Goal: Navigation & Orientation: Find specific page/section

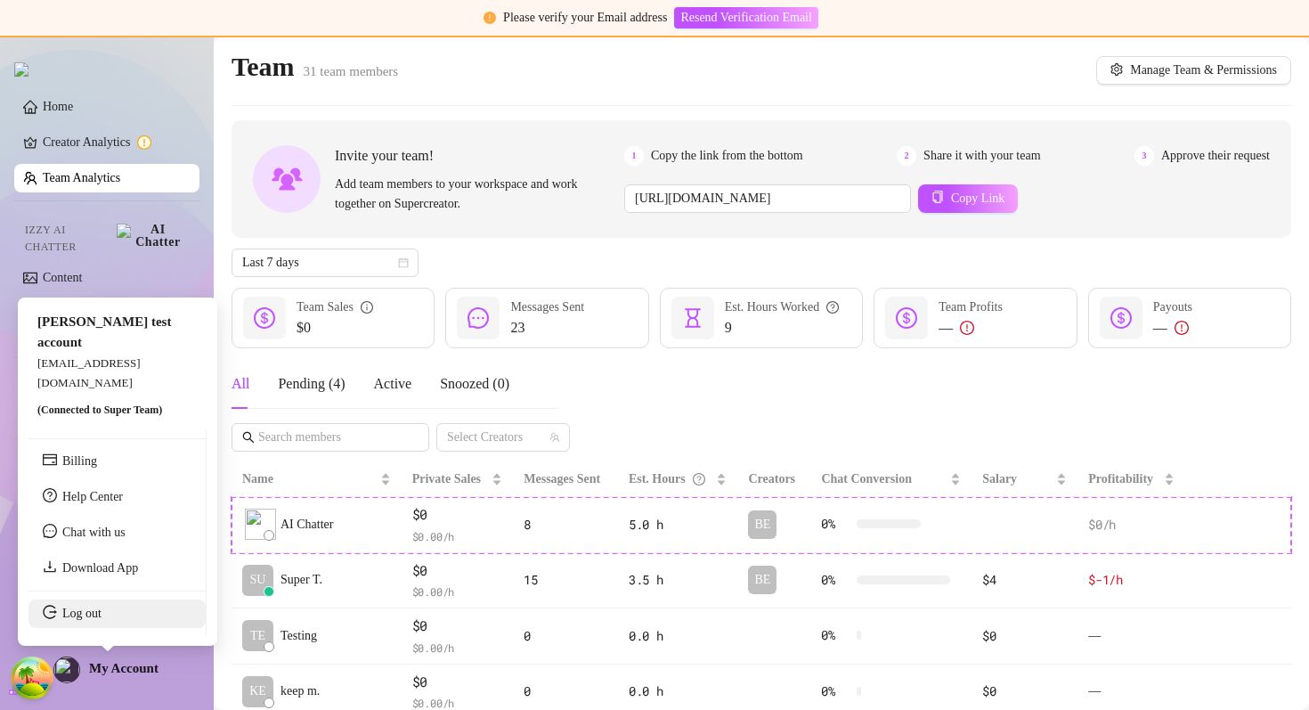
click at [99, 609] on link "Log out" at bounding box center [81, 612] width 39 height 13
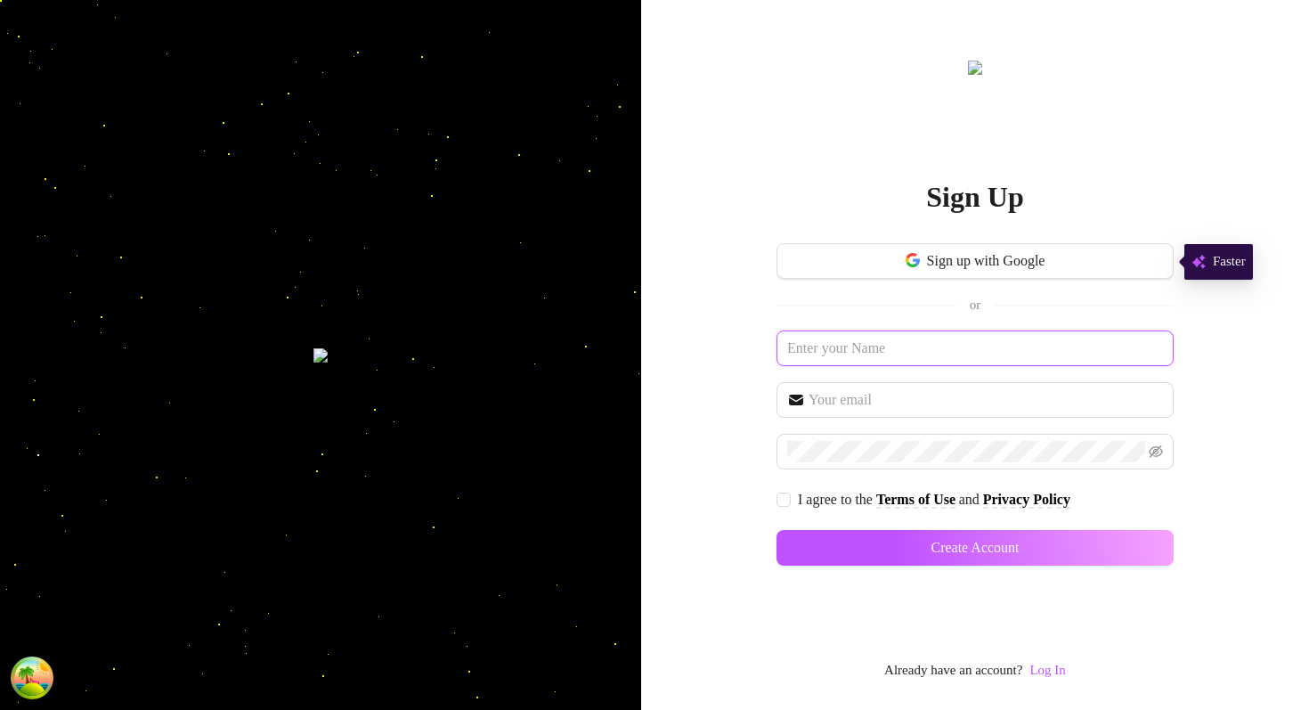
click at [836, 356] on input "text" at bounding box center [974, 348] width 397 height 36
click at [870, 392] on input "text" at bounding box center [985, 399] width 354 height 21
click at [690, 494] on div "Sign Up Sign up with Google or I agree to the Terms of Use and Privacy Policy C…" at bounding box center [975, 355] width 668 height 710
click at [1055, 675] on link "Log In" at bounding box center [1047, 669] width 36 height 14
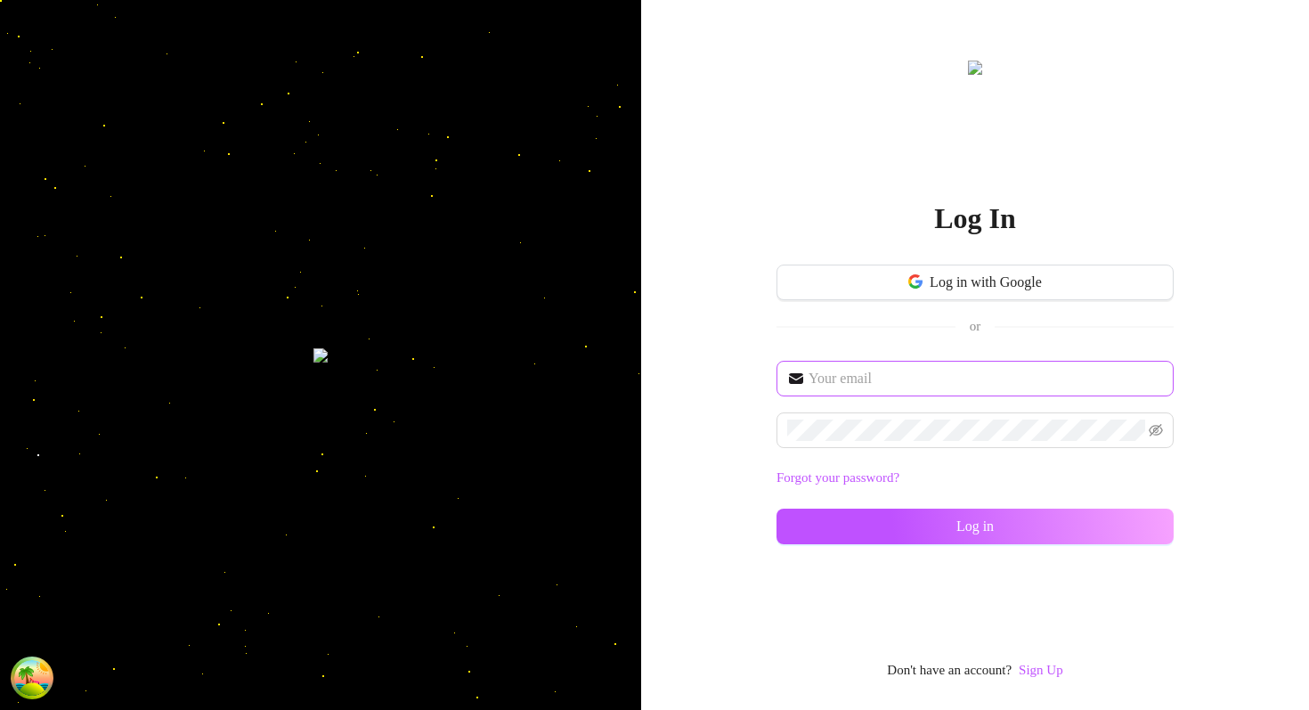
click at [812, 367] on span at bounding box center [974, 379] width 397 height 36
click at [839, 377] on input "text" at bounding box center [985, 378] width 354 height 21
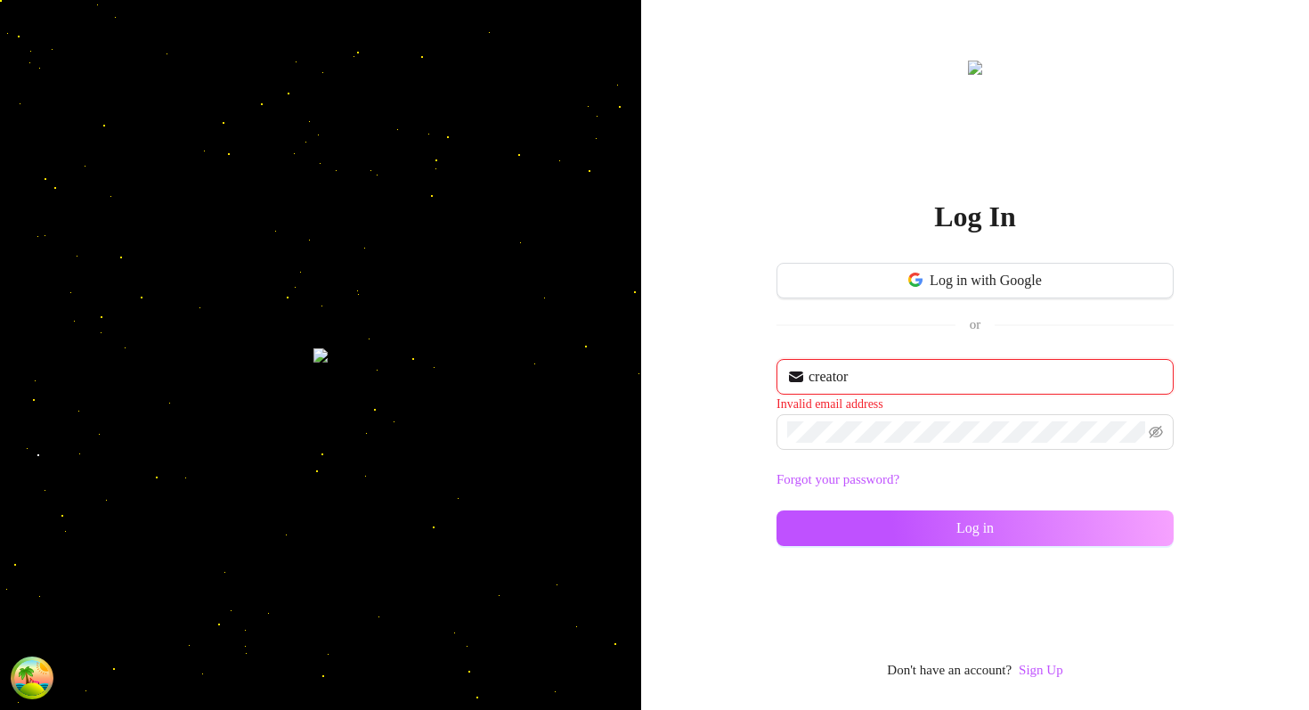
type input "[EMAIL_ADDRESS][DOMAIN_NAME]"
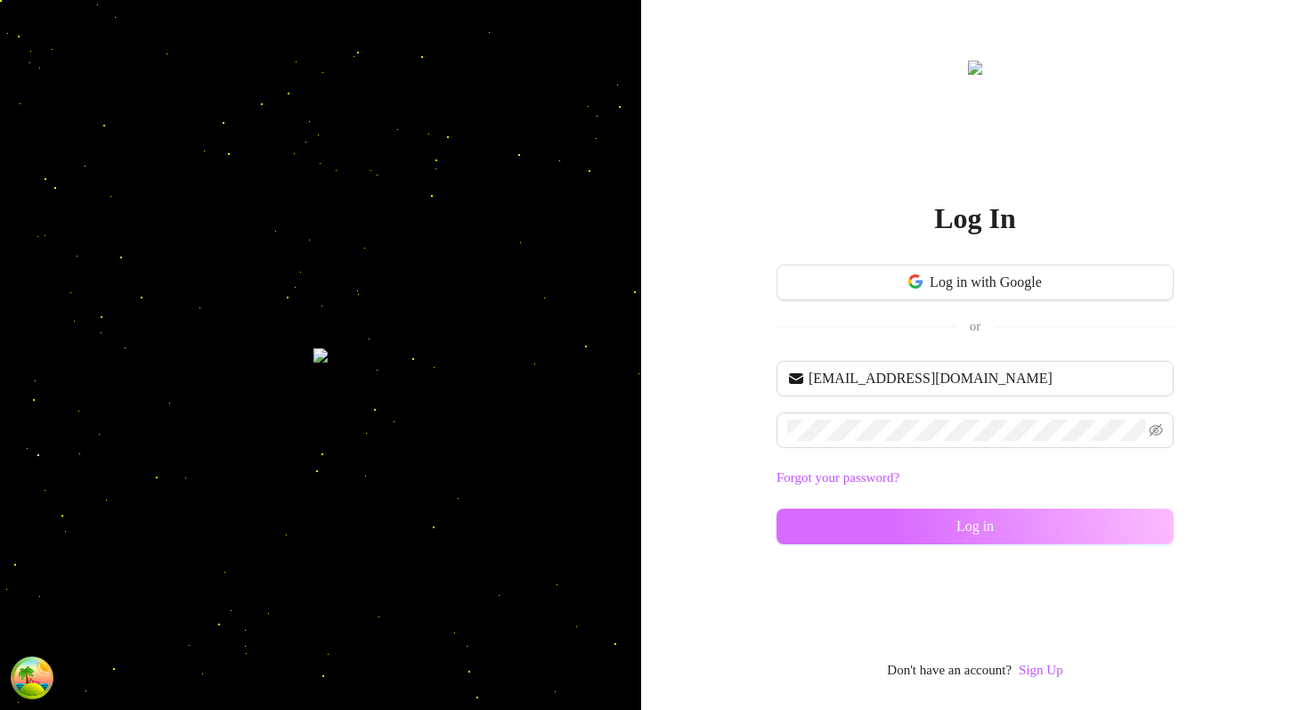
click at [832, 531] on button "Log in" at bounding box center [974, 526] width 397 height 36
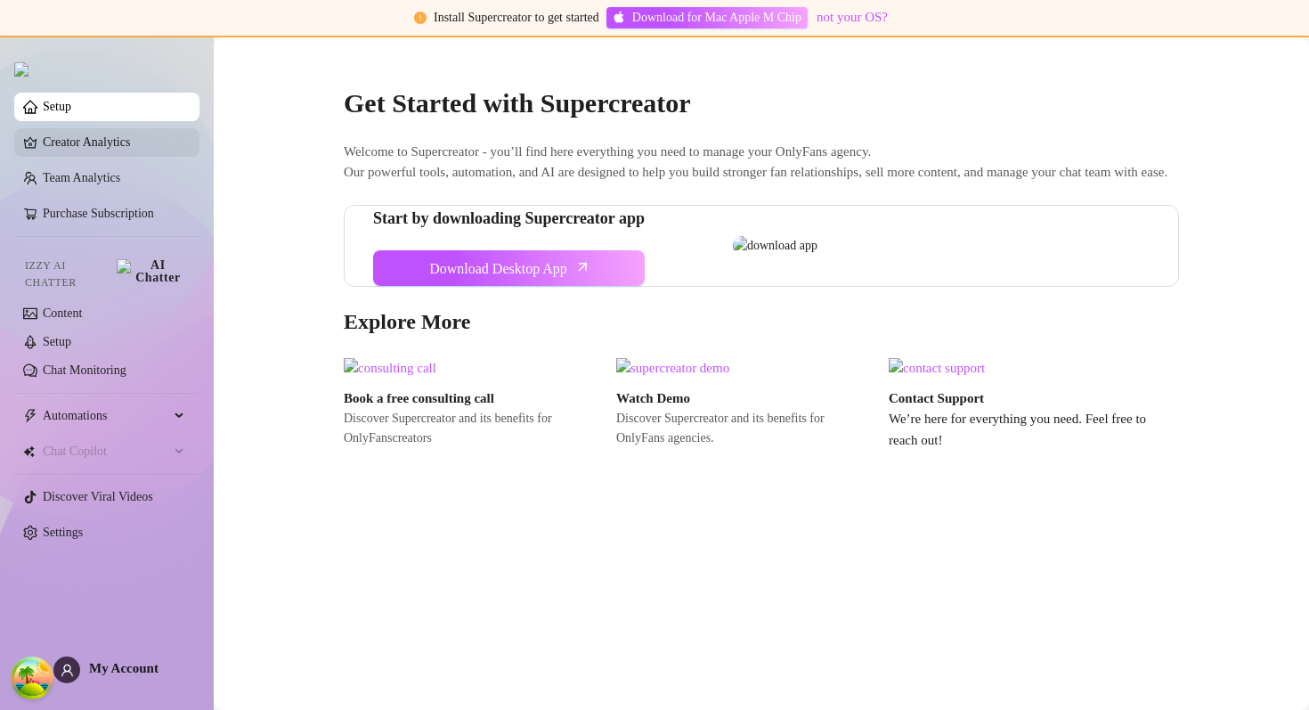
click at [100, 154] on link "Creator Analytics" at bounding box center [114, 142] width 142 height 28
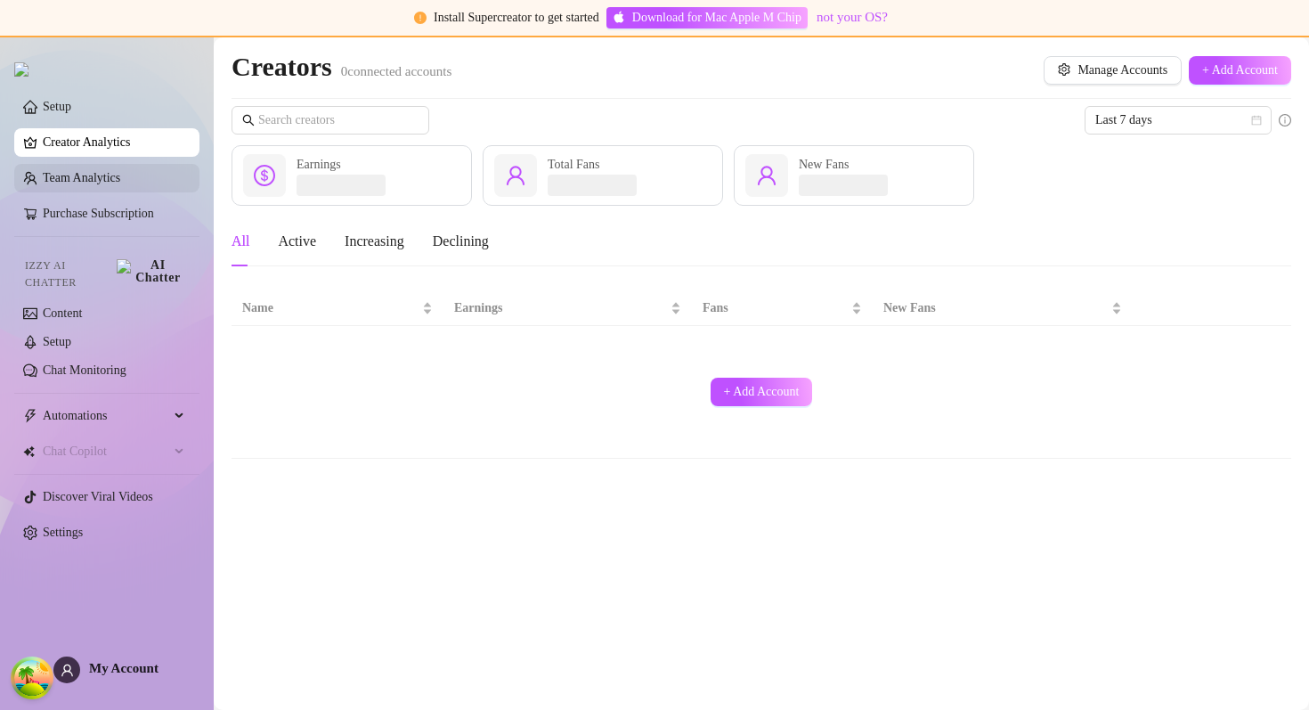
click at [103, 184] on link "Team Analytics" at bounding box center [81, 177] width 77 height 13
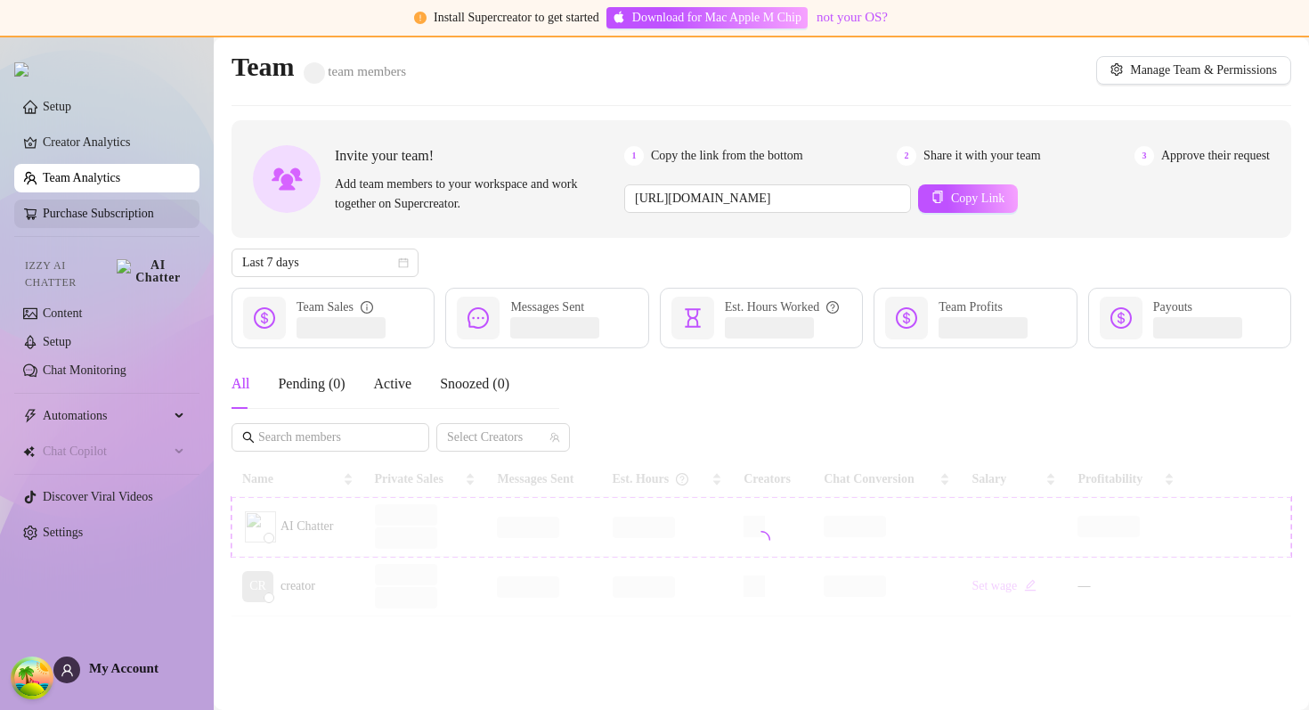
click at [118, 220] on link "Purchase Subscription" at bounding box center [98, 213] width 111 height 13
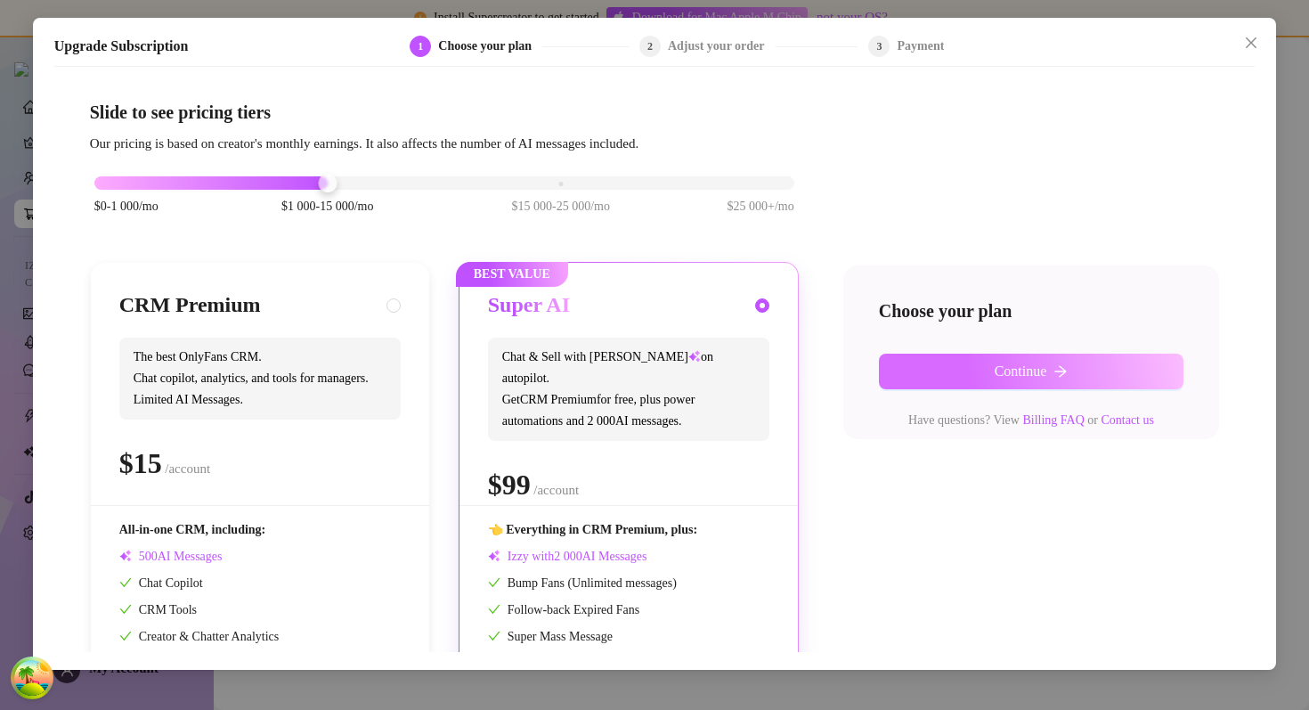
scroll to position [119, 0]
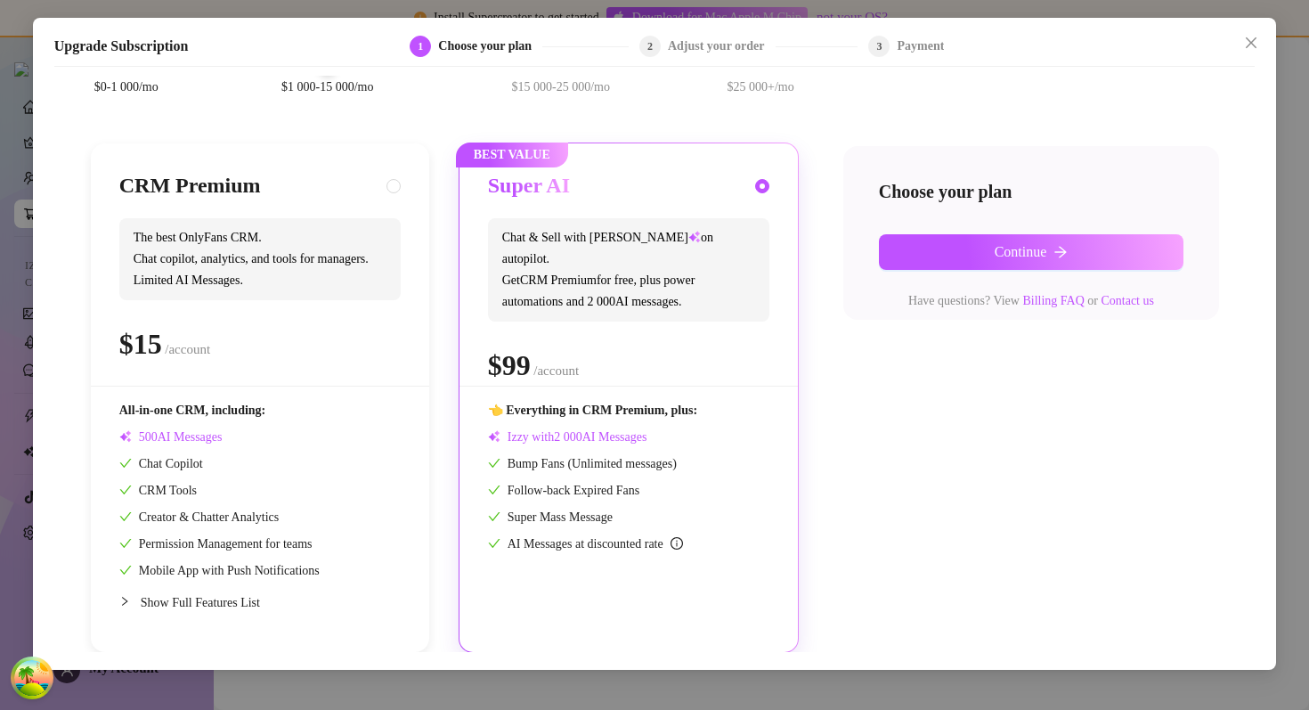
click at [317, 345] on div "$ /account" at bounding box center [259, 343] width 281 height 45
radio input "true"
radio input "false"
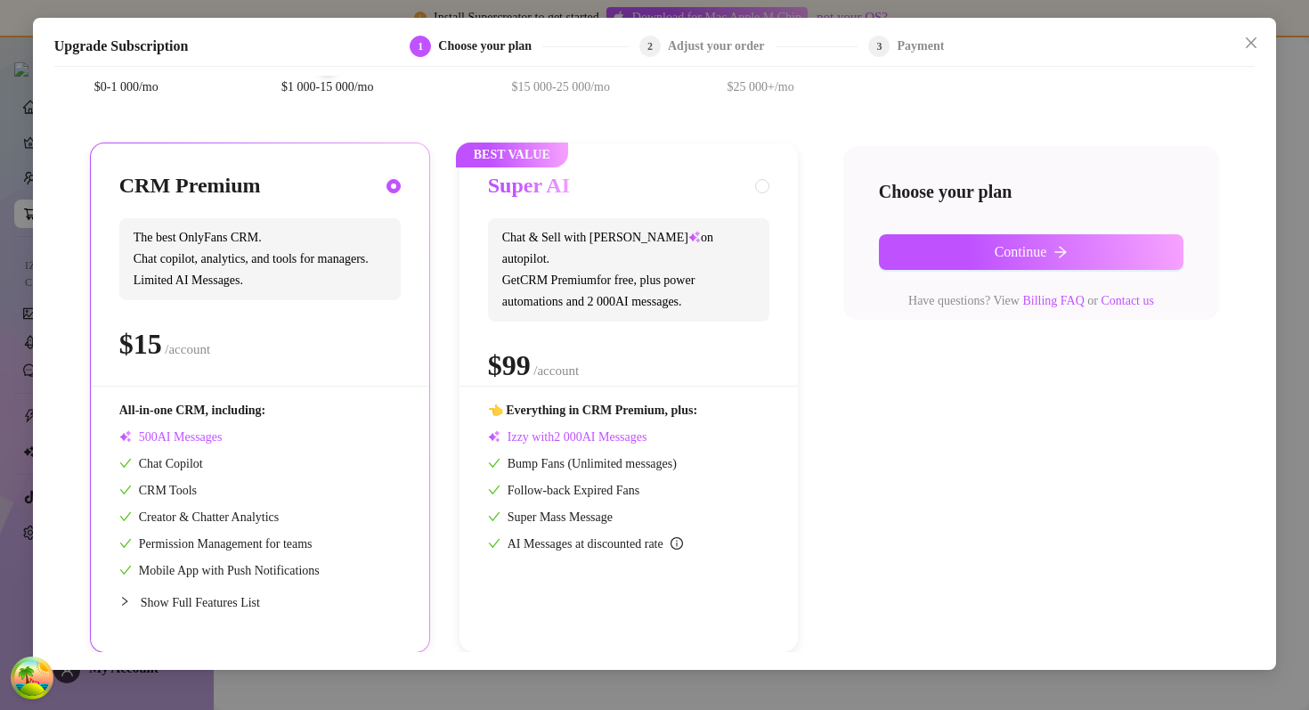
click at [549, 288] on span "Chat & Sell with Izzy on autopilot. Get CRM Premium for free, plus power automa…" at bounding box center [628, 269] width 281 height 103
radio input "false"
radio input "true"
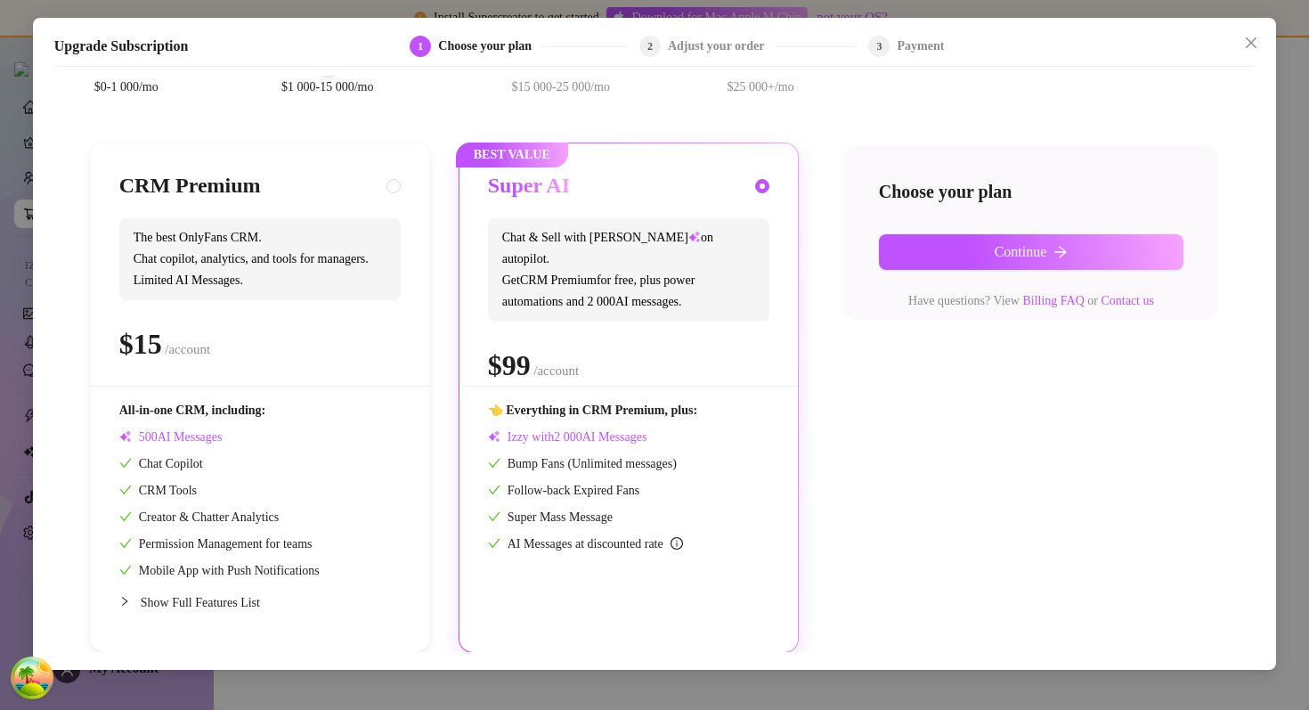
click at [288, 286] on span "The best OnlyFans CRM. Chat copilot, analytics, and tools for managers. Limited…" at bounding box center [259, 259] width 281 height 82
radio input "true"
radio input "false"
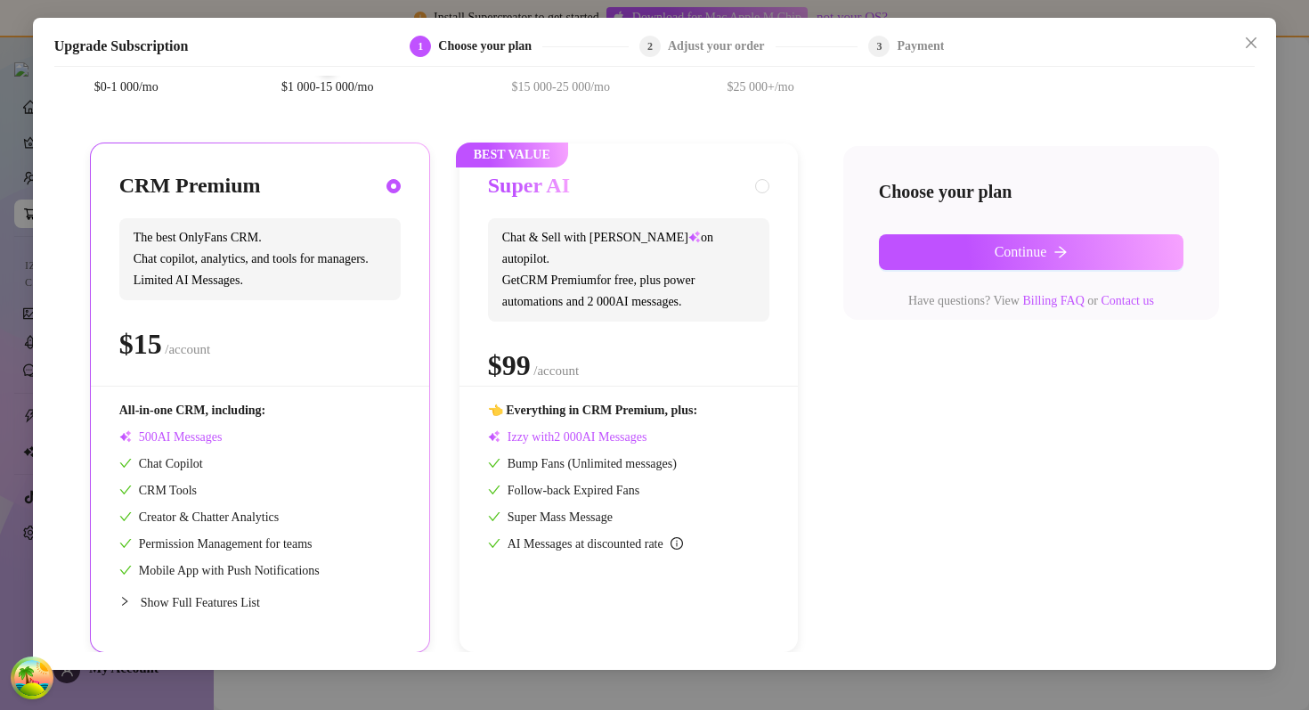
click at [743, 309] on div "Super AI Chat & Sell with Izzy on autopilot. Get CRM Premium for free, plus pow…" at bounding box center [628, 279] width 281 height 214
radio input "false"
radio input "true"
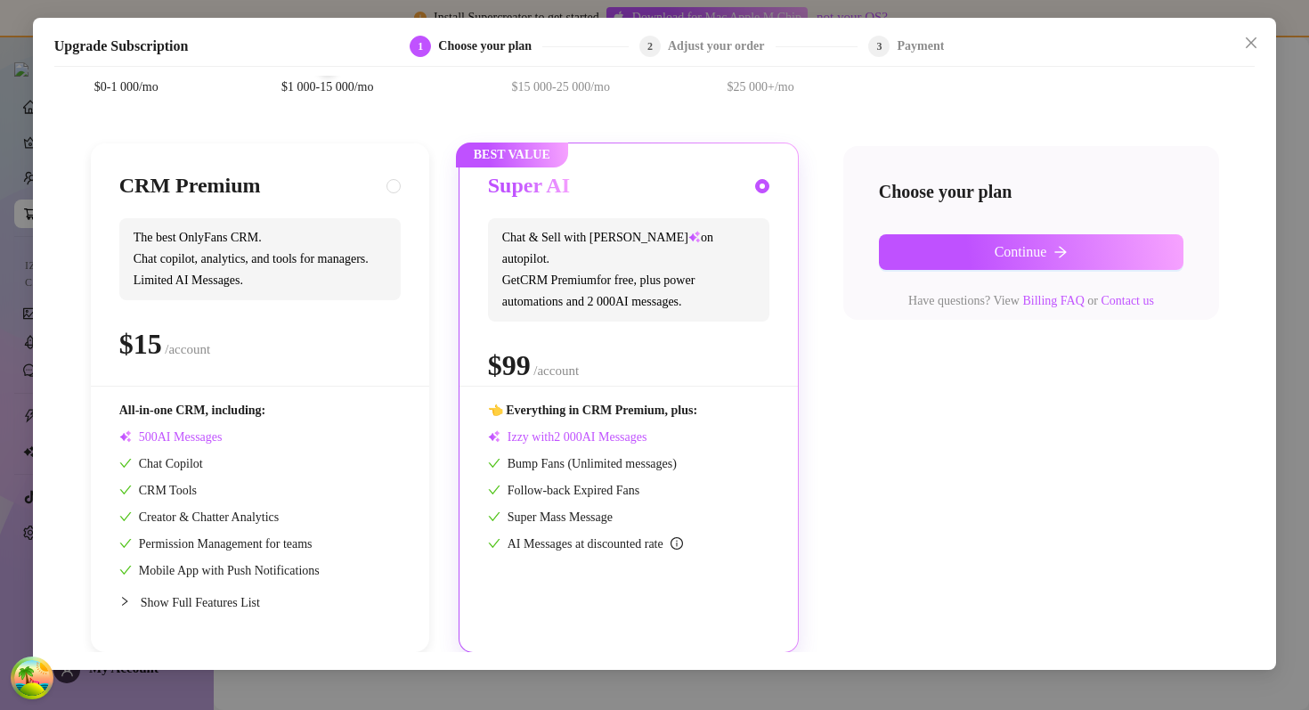
click at [656, 58] on div "Upgrade Subscription 1 Choose your plan 2 Adjust your order 3 Payment" at bounding box center [654, 51] width 1201 height 31
click at [667, 45] on div "2 Adjust your order" at bounding box center [748, 46] width 219 height 21
click at [227, 215] on div "CRM Premium The best OnlyFans CRM. Chat copilot, analytics, and tools for manag…" at bounding box center [259, 279] width 281 height 214
radio input "true"
radio input "false"
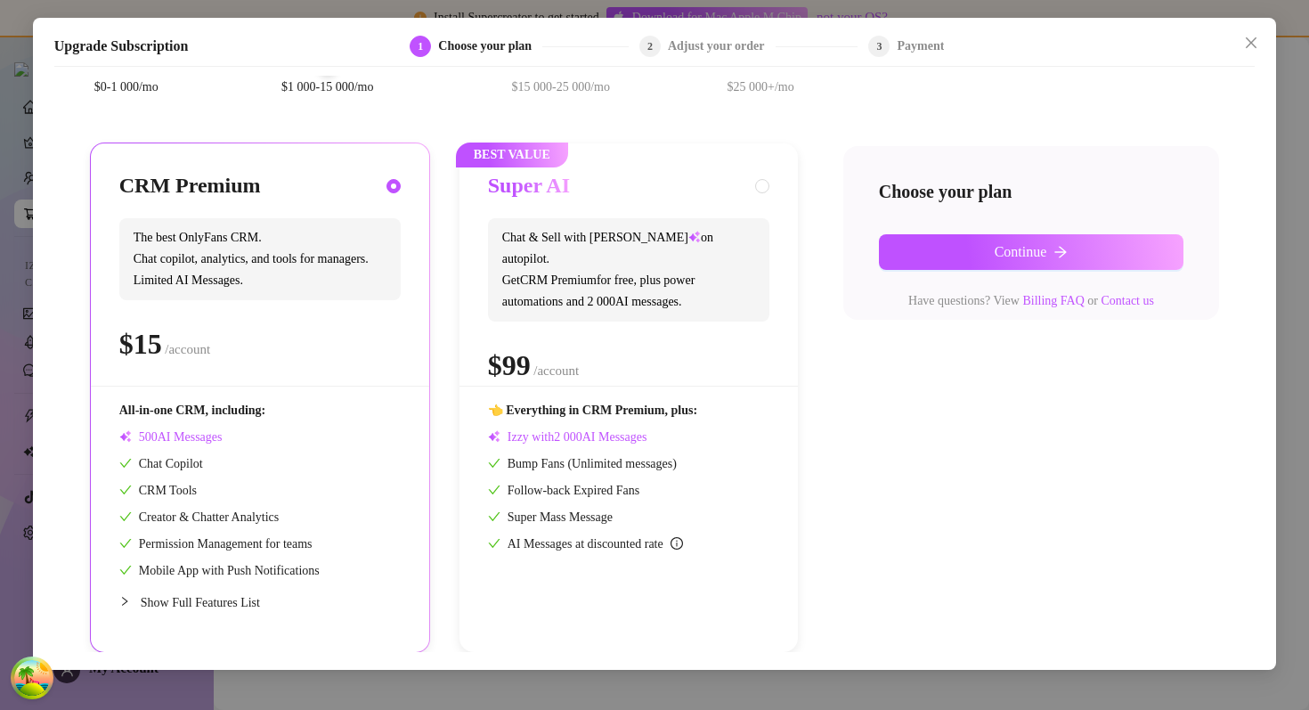
click at [621, 293] on span "0 1 2 3 4 5 6 7 8 9 0 1 2 3 4 5 6 7 8 9 0 1 2 3 4 5 6 7 8 9 0 1 2 3 4 5 6 7 8 9" at bounding box center [600, 302] width 41 height 19
radio input "false"
radio input "true"
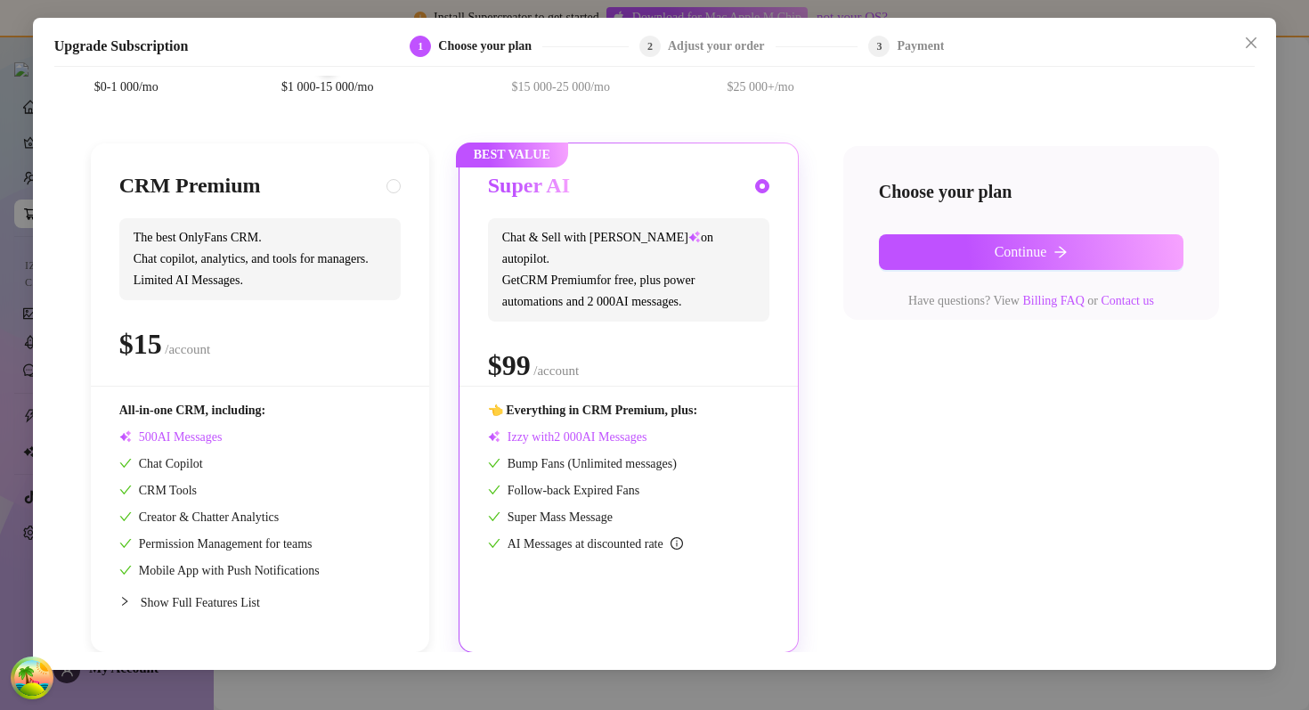
click at [296, 259] on span "The best OnlyFans CRM. Chat copilot, analytics, and tools for managers. Limited…" at bounding box center [259, 259] width 281 height 82
radio input "true"
radio input "false"
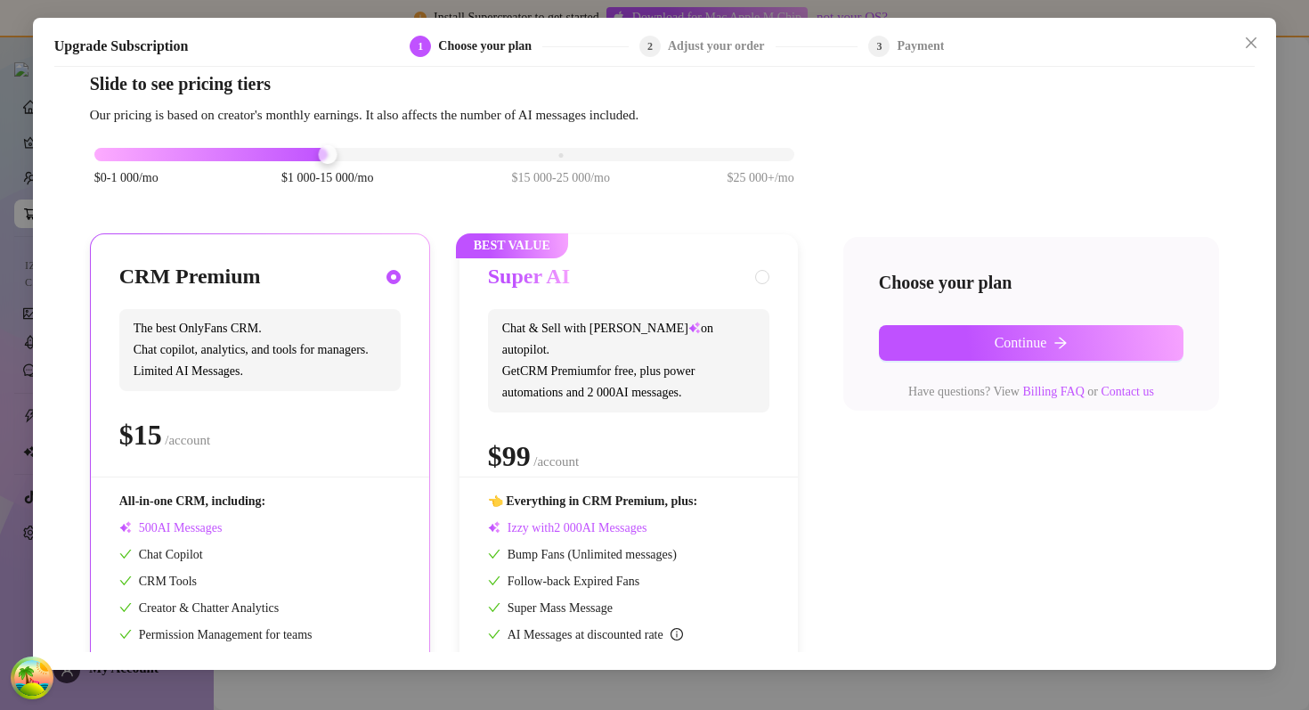
scroll to position [0, 0]
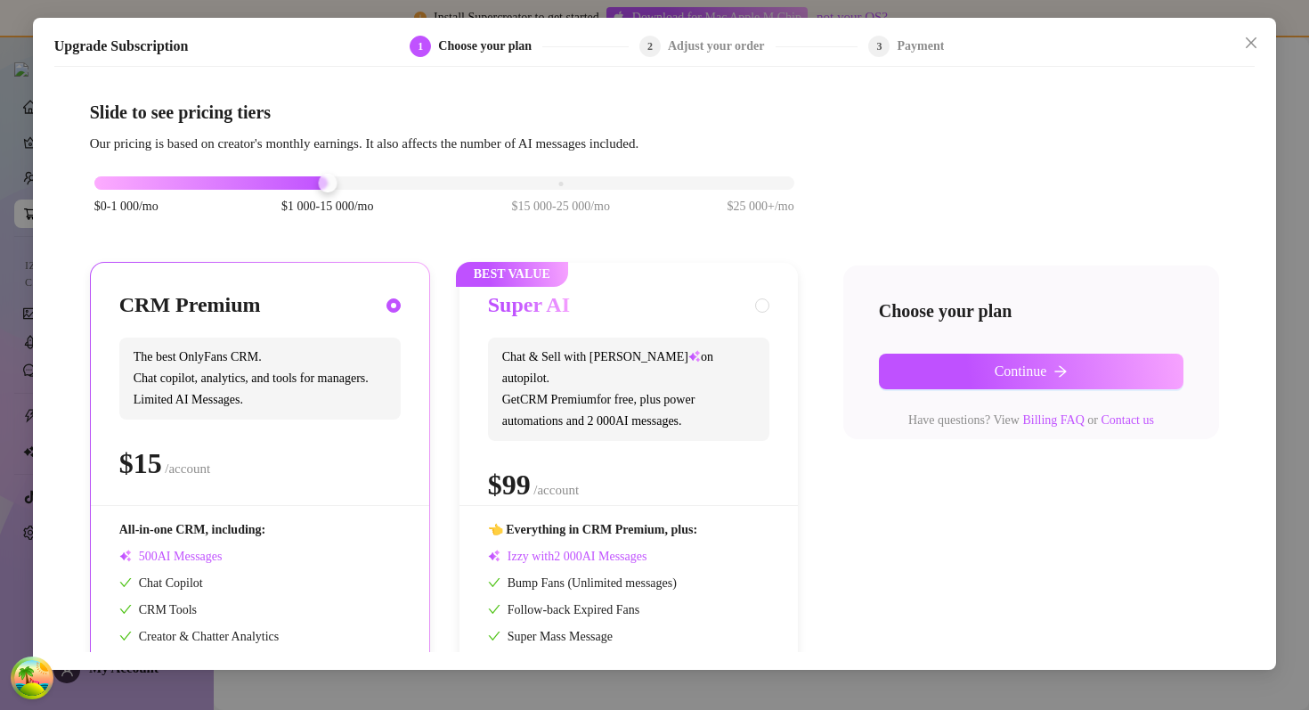
click at [568, 377] on span "Chat & Sell with Izzy on autopilot. Get CRM Premium for free, plus power automa…" at bounding box center [628, 388] width 281 height 103
radio input "false"
radio input "true"
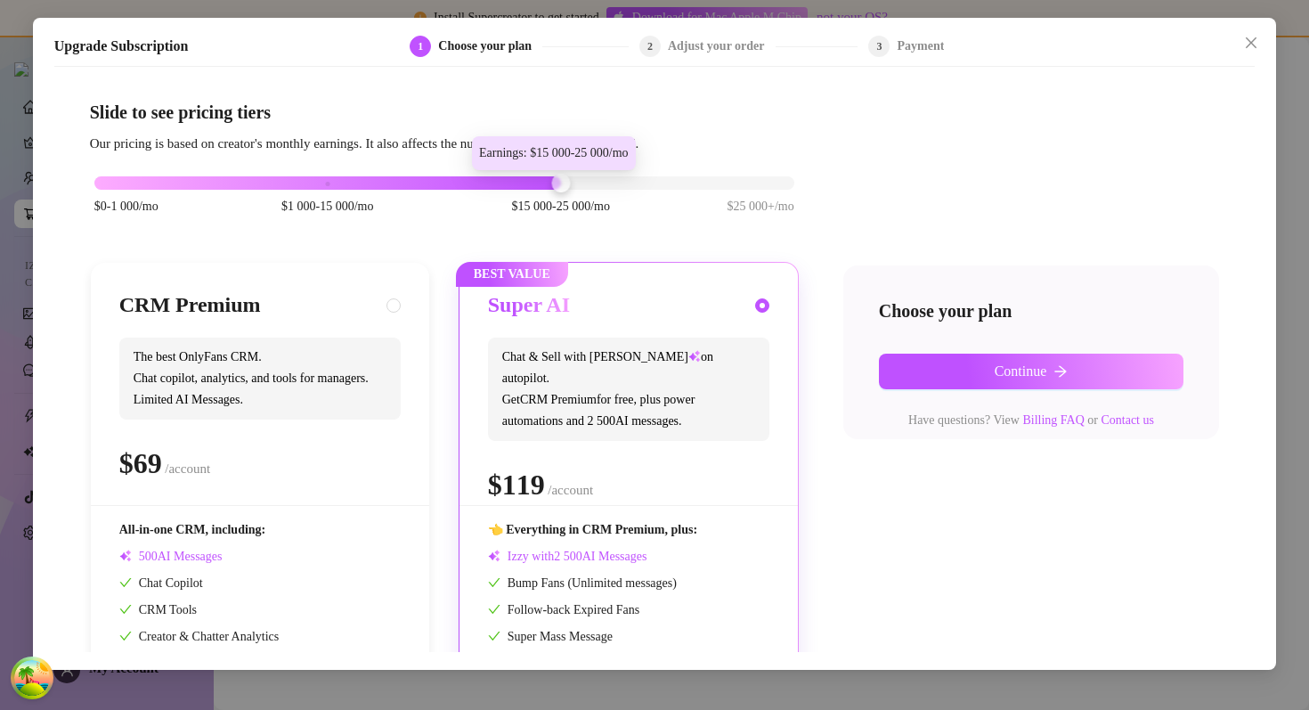
drag, startPoint x: 331, startPoint y: 191, endPoint x: 508, endPoint y: 189, distance: 177.2
click at [508, 183] on div "$0-1 000/mo $1 000-15 000/mo $15 000-25 000/mo $25 000+/mo" at bounding box center [444, 178] width 700 height 11
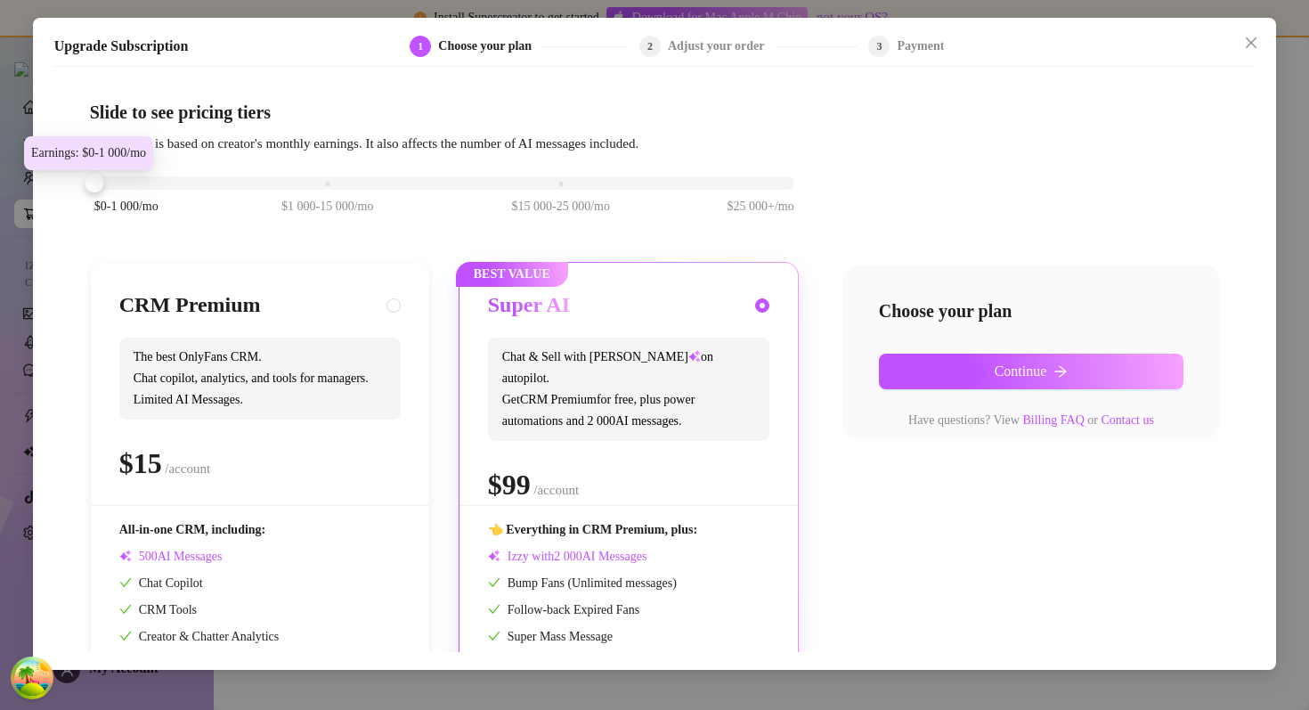
drag, startPoint x: 559, startPoint y: 175, endPoint x: 147, endPoint y: 207, distance: 413.4
click at [147, 183] on div "$0-1 000/mo $1 000-15 000/mo $15 000-25 000/mo $25 000+/mo" at bounding box center [444, 178] width 700 height 11
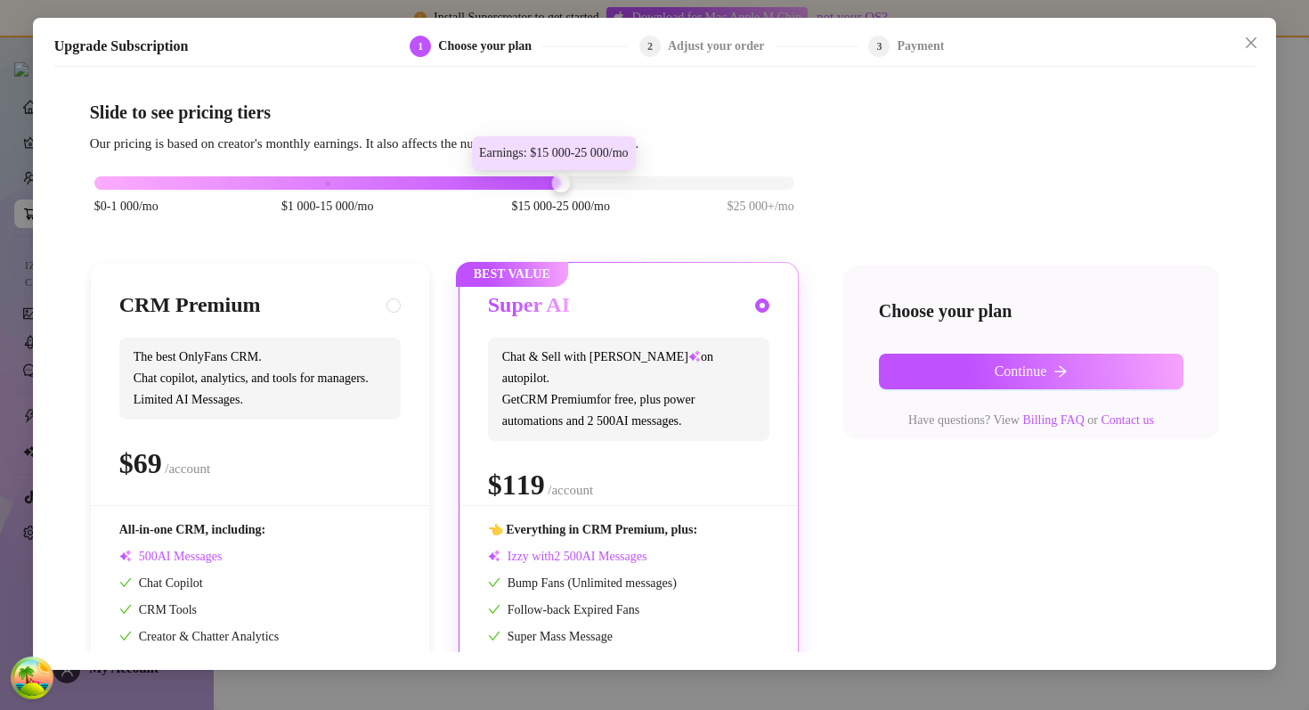
drag, startPoint x: 96, startPoint y: 183, endPoint x: 612, endPoint y: 179, distance: 515.5
click at [612, 179] on div "$0-1 000/mo $1 000-15 000/mo $15 000-25 000/mo $25 000+/mo" at bounding box center [444, 178] width 700 height 11
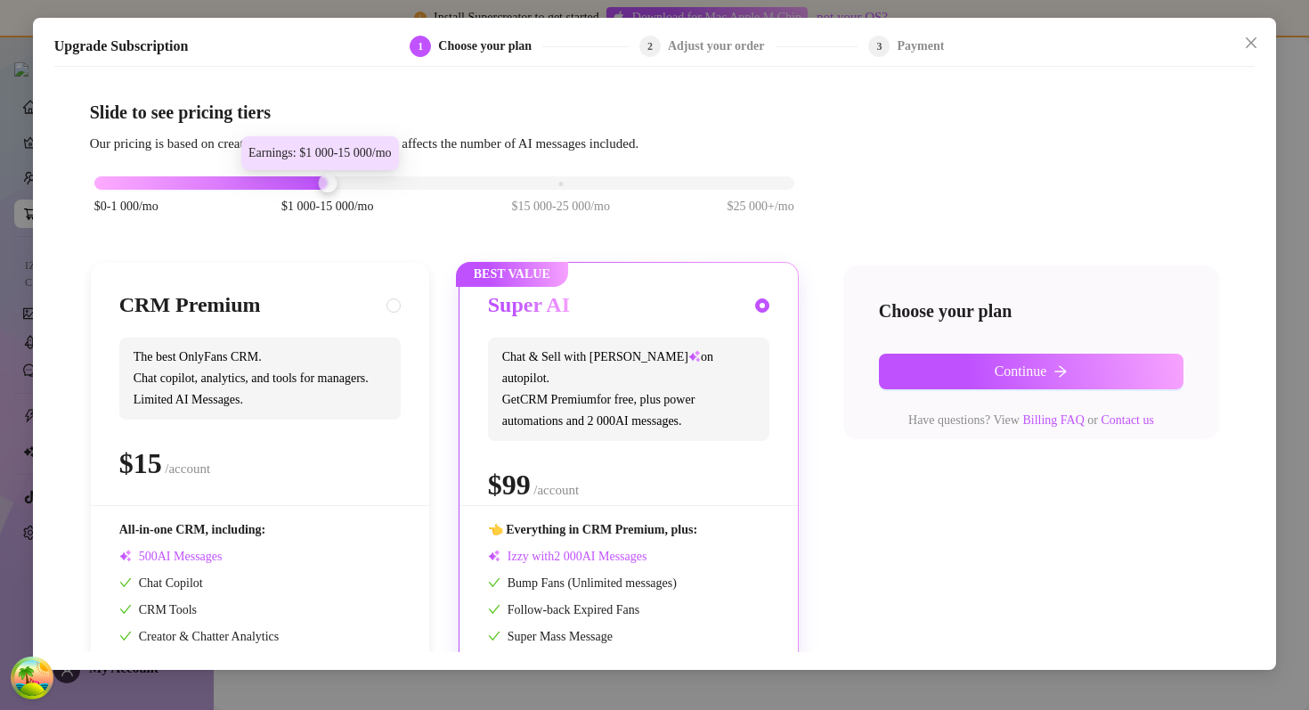
drag, startPoint x: 577, startPoint y: 184, endPoint x: 445, endPoint y: 195, distance: 132.2
click at [445, 195] on div "$0-1 000/mo $1 000-15 000/mo $15 000-25 000/mo $25 000+/mo" at bounding box center [444, 204] width 709 height 101
click at [1084, 45] on icon "close" at bounding box center [1251, 43] width 14 height 14
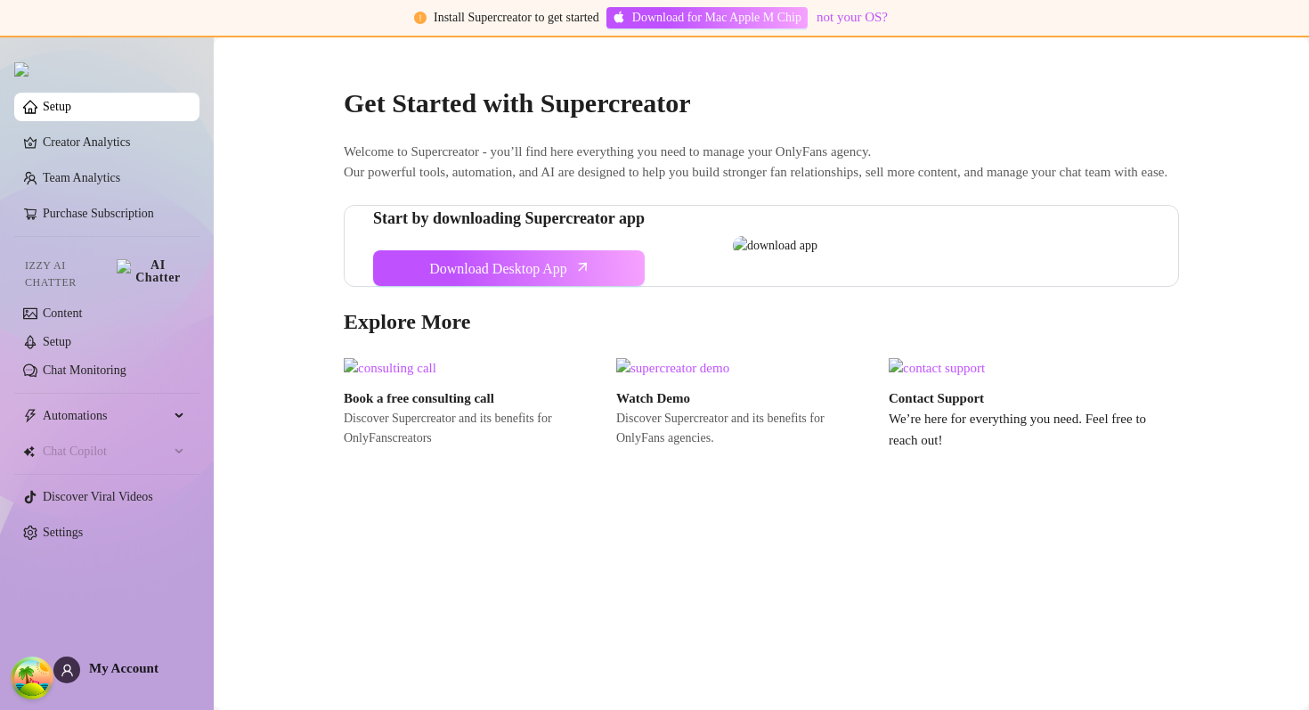
click at [117, 200] on ul "Setup Creator Analytics Team Analytics Purchase Subscription Izzy AI Chatter Co…" at bounding box center [106, 319] width 185 height 468
click at [115, 214] on link "Purchase Subscription" at bounding box center [98, 213] width 111 height 13
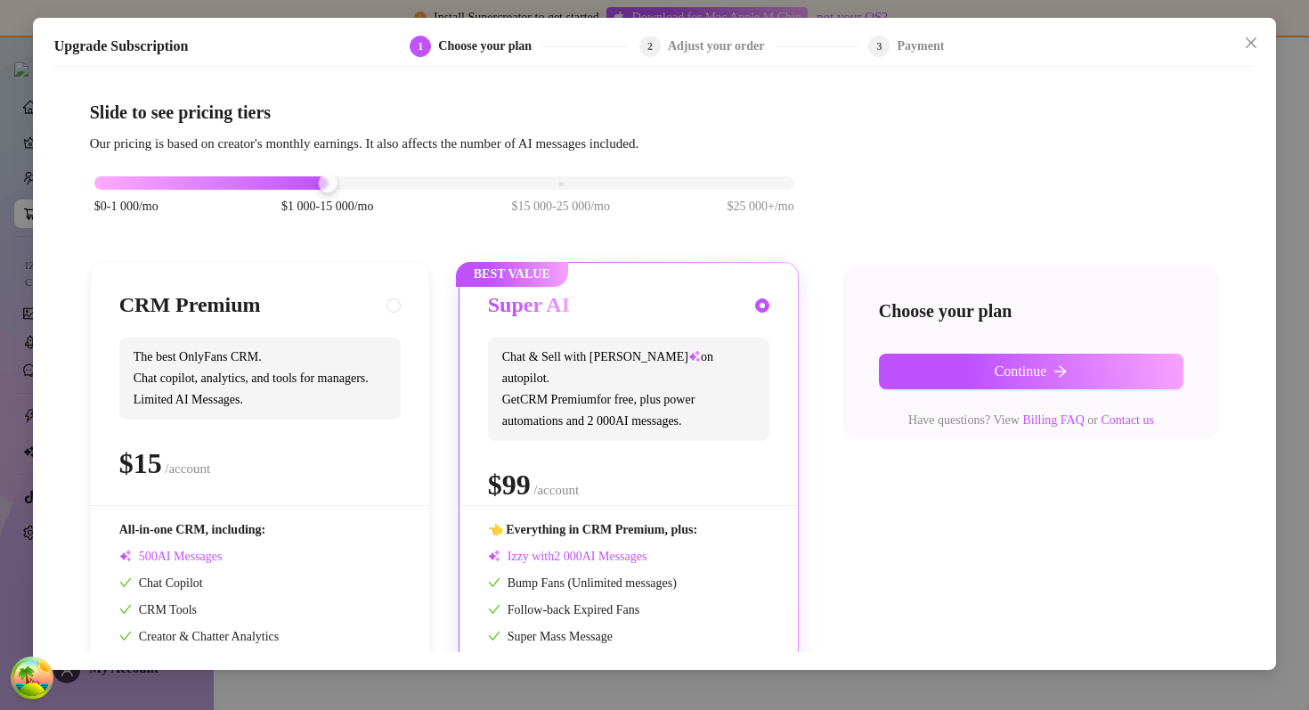
scroll to position [119, 0]
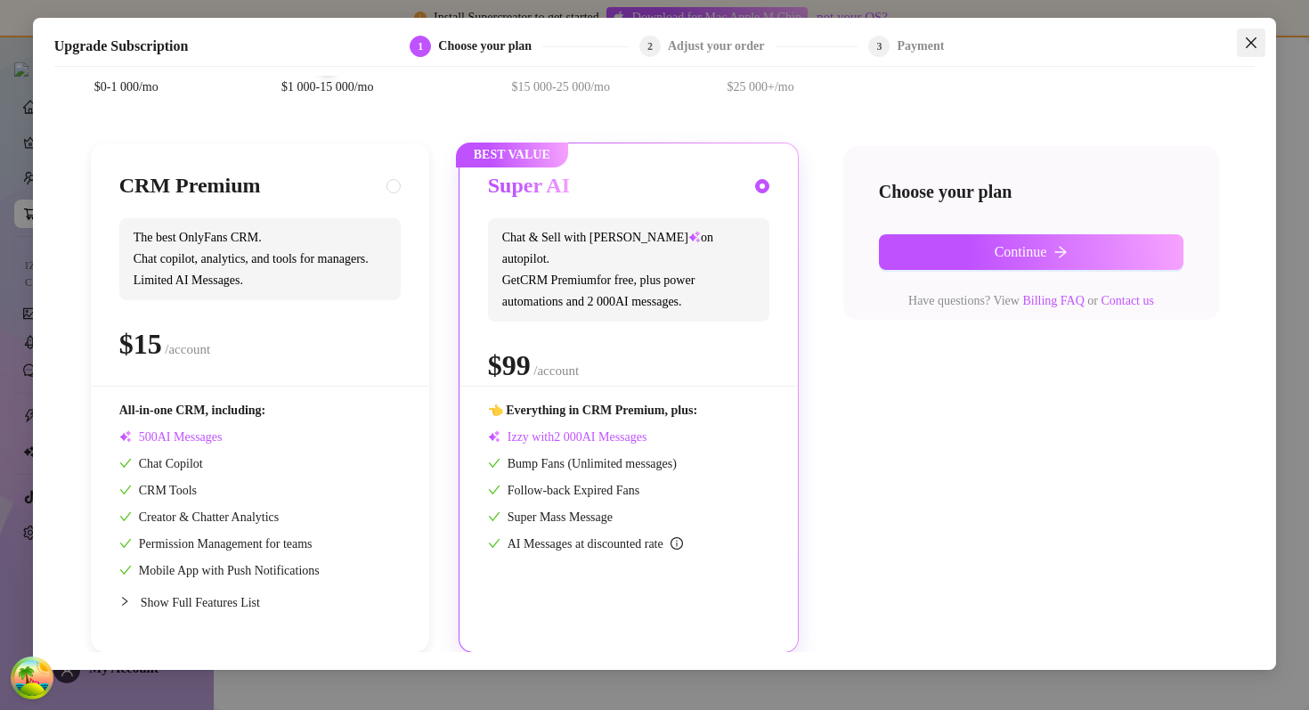
click at [1084, 37] on icon "close" at bounding box center [1251, 43] width 14 height 14
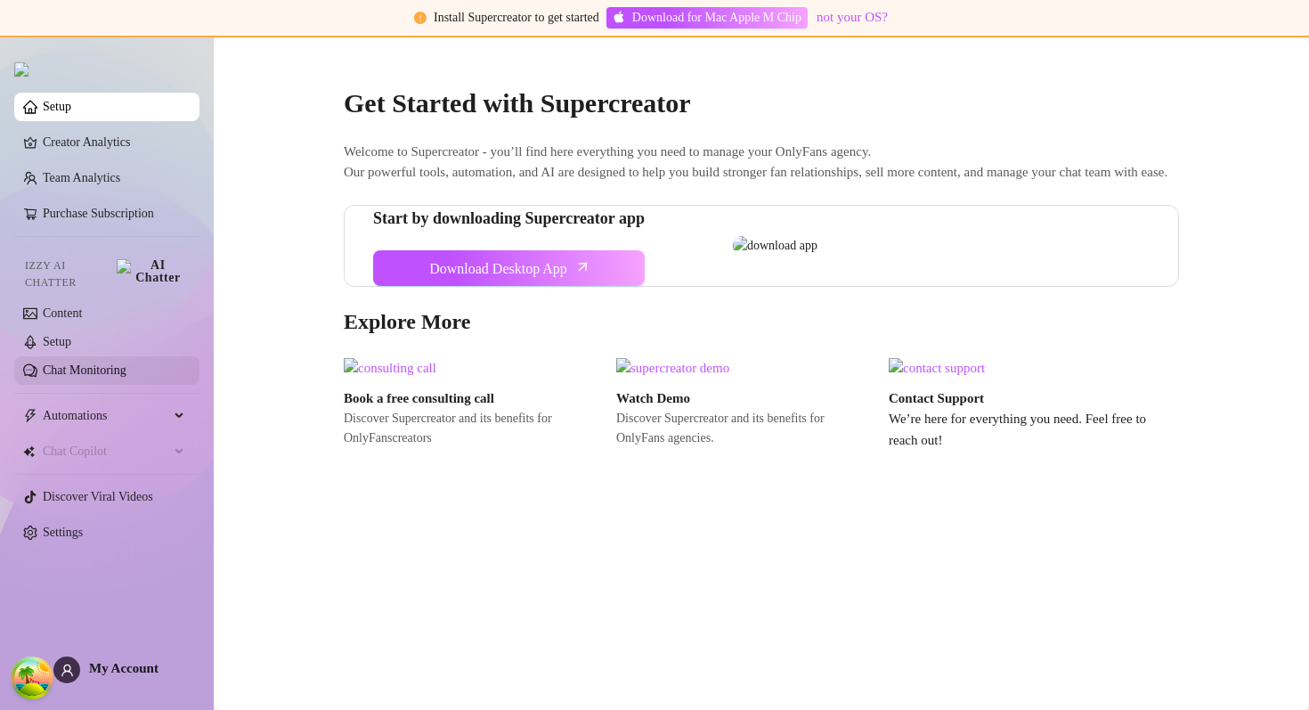
click at [105, 363] on link "Chat Monitoring" at bounding box center [85, 369] width 84 height 13
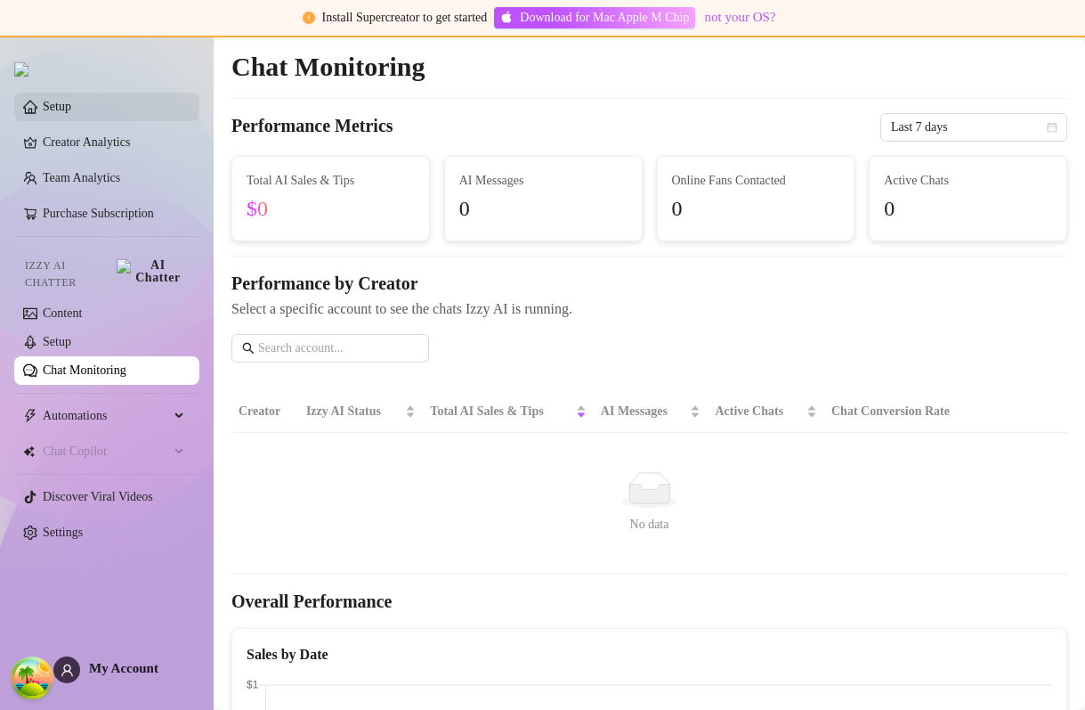
click at [71, 113] on link "Setup" at bounding box center [57, 106] width 28 height 13
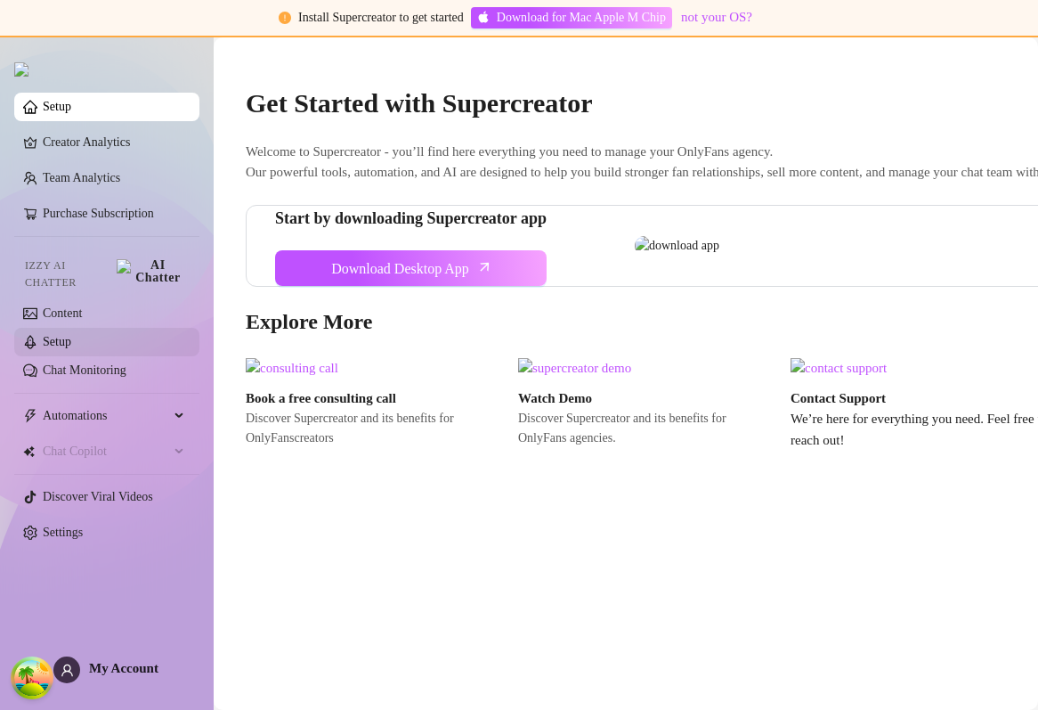
click at [67, 335] on link "Setup" at bounding box center [57, 341] width 28 height 13
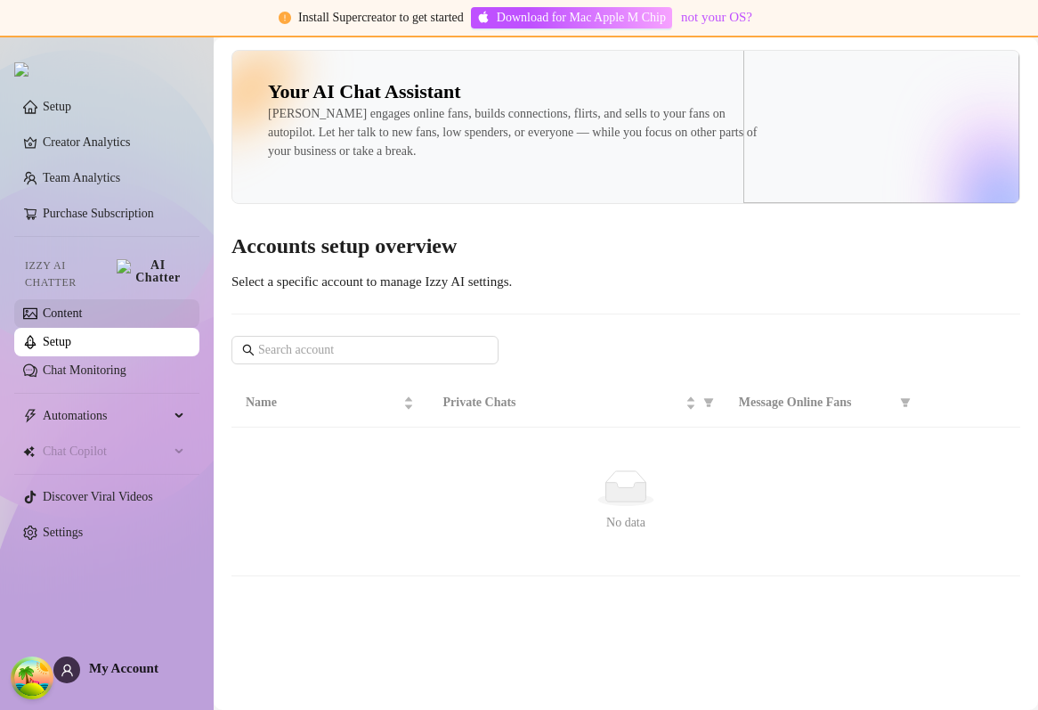
click at [82, 306] on link "Content" at bounding box center [62, 312] width 39 height 13
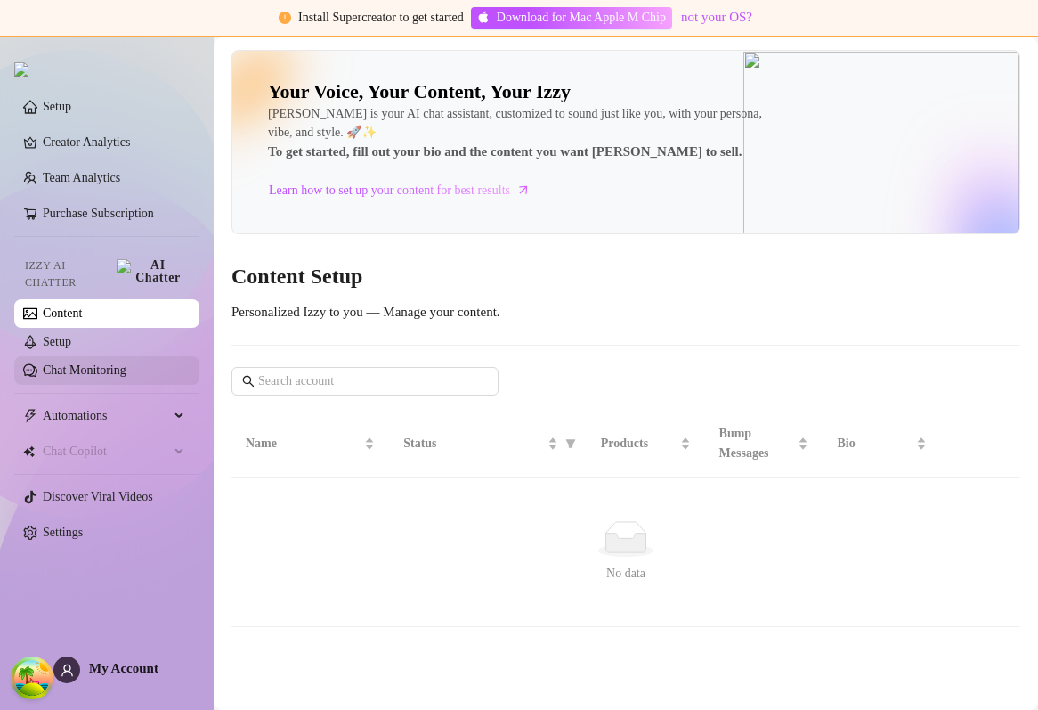
click at [85, 363] on link "Chat Monitoring" at bounding box center [85, 369] width 84 height 13
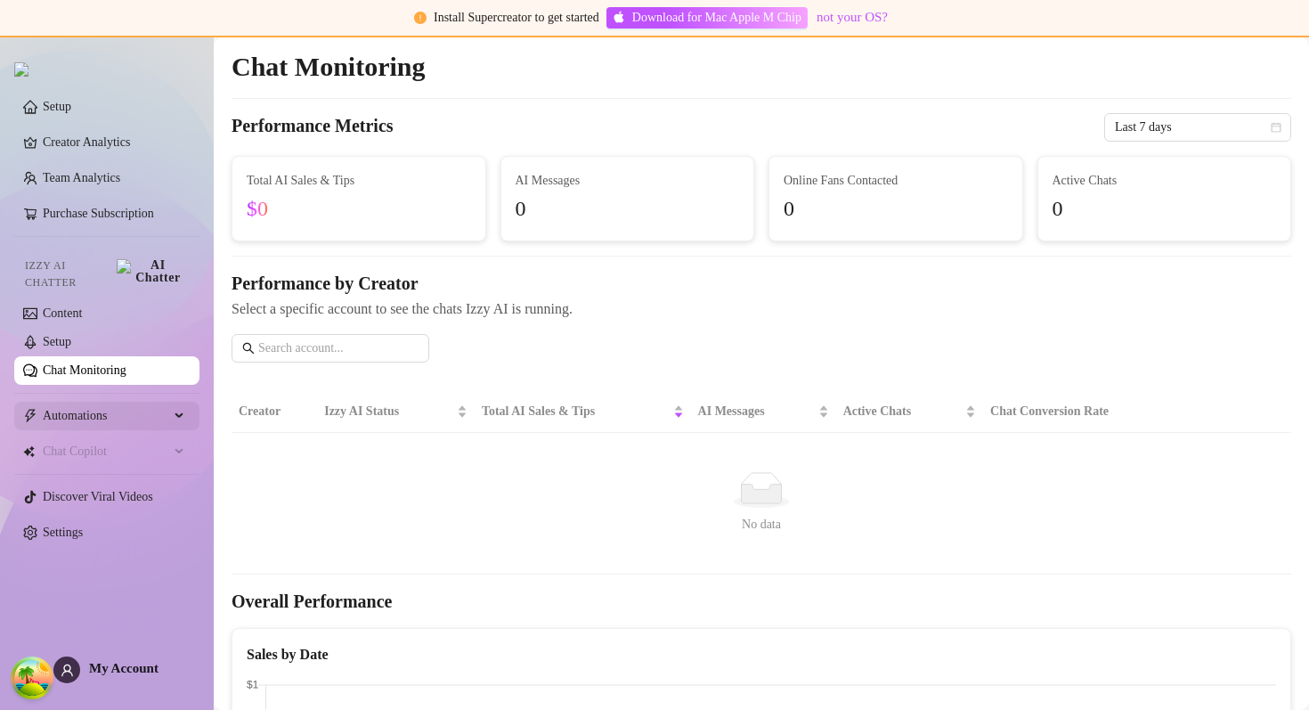
click at [102, 407] on span "Automations" at bounding box center [106, 416] width 126 height 28
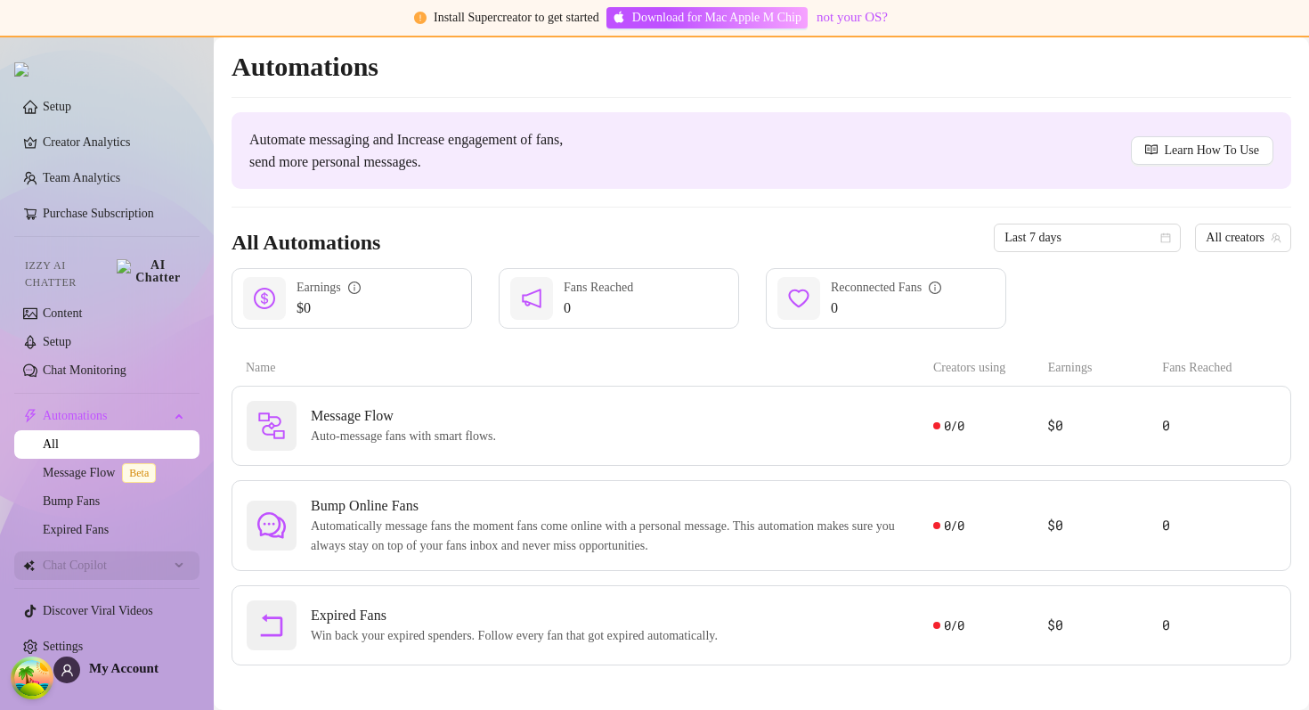
click at [95, 554] on span "Chat Copilot" at bounding box center [106, 565] width 126 height 28
click at [118, 466] on link "Message Flow Beta" at bounding box center [103, 472] width 120 height 13
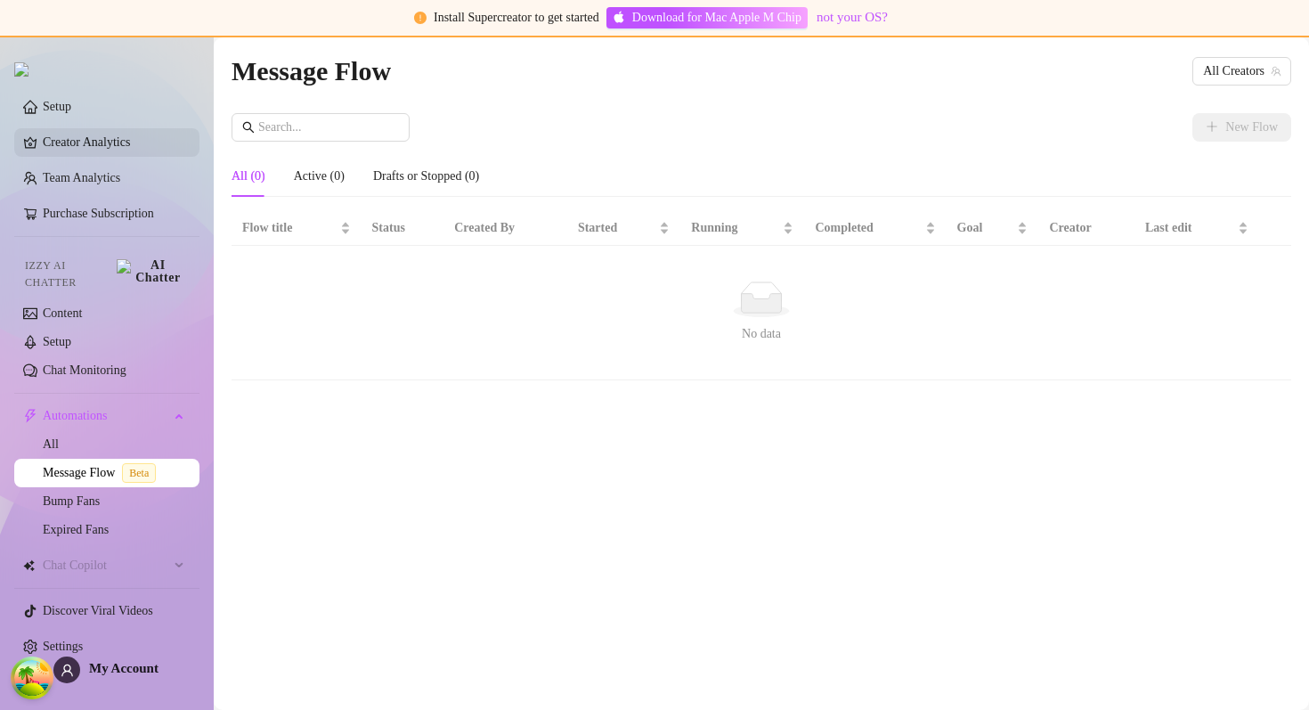
click at [100, 148] on link "Creator Analytics" at bounding box center [114, 142] width 142 height 28
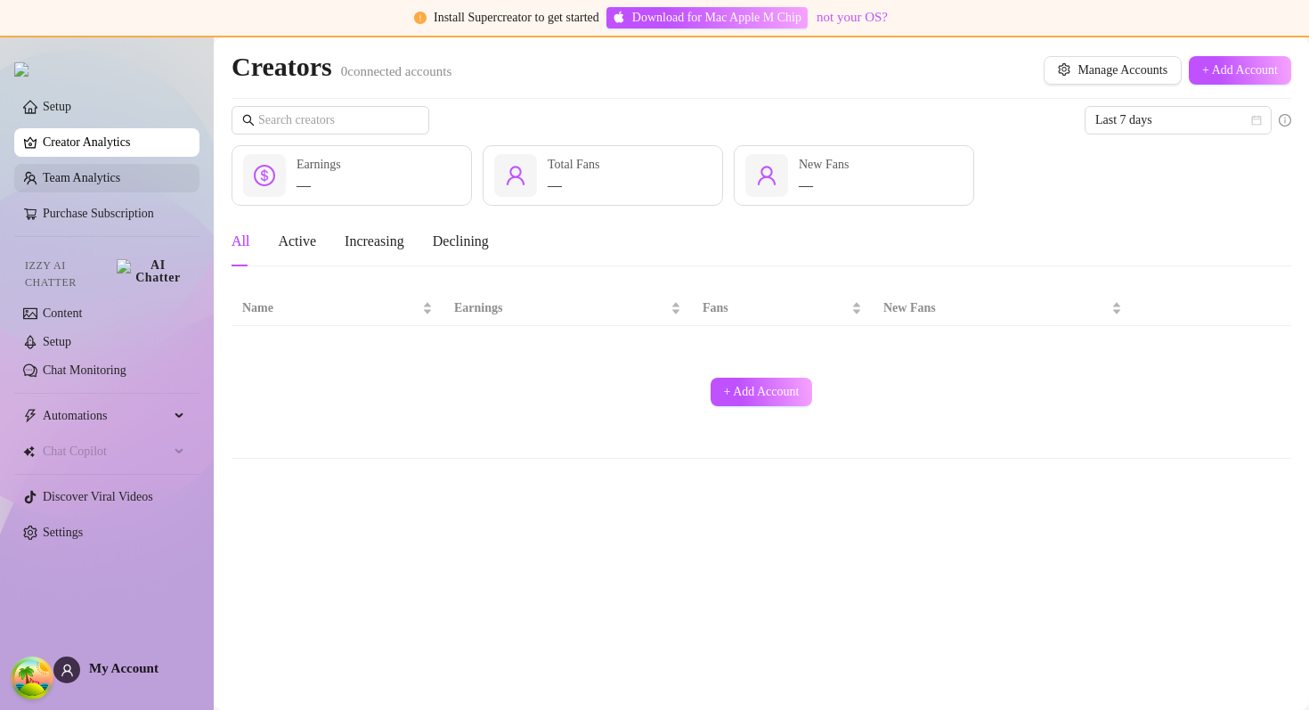
click at [120, 176] on link "Team Analytics" at bounding box center [81, 177] width 77 height 13
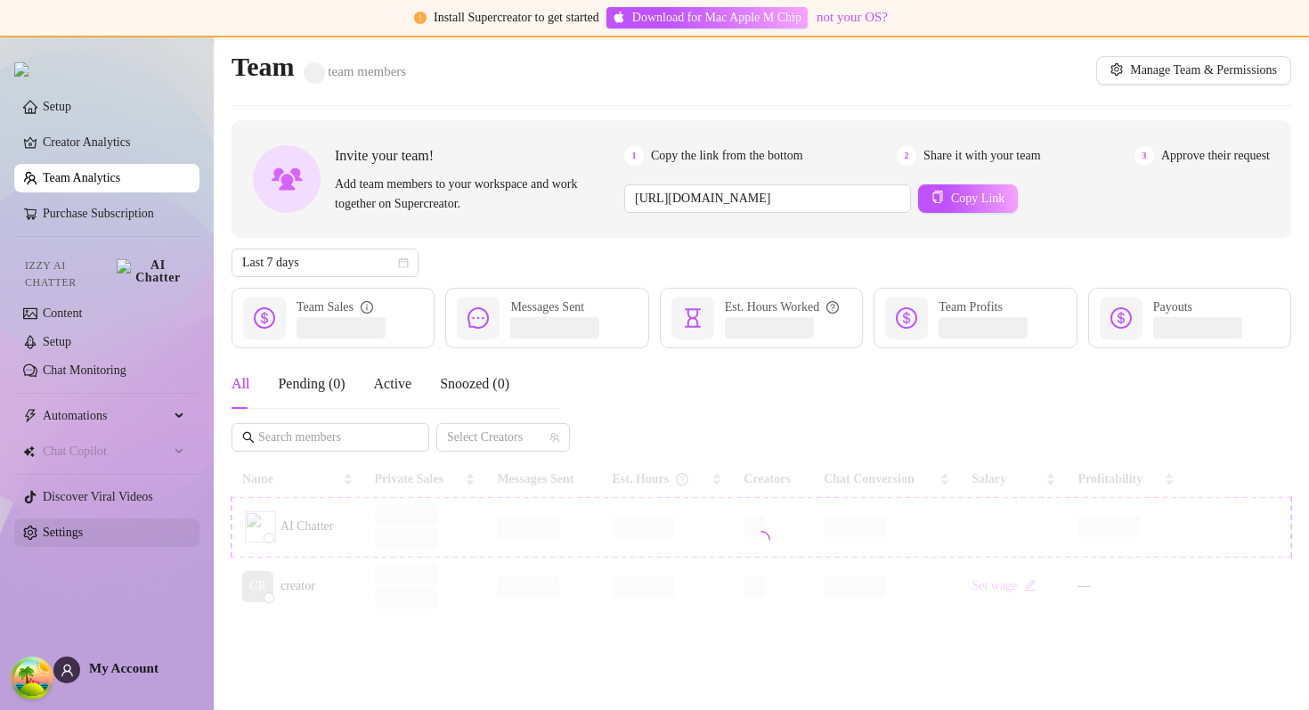
click at [77, 525] on link "Settings" at bounding box center [63, 531] width 40 height 13
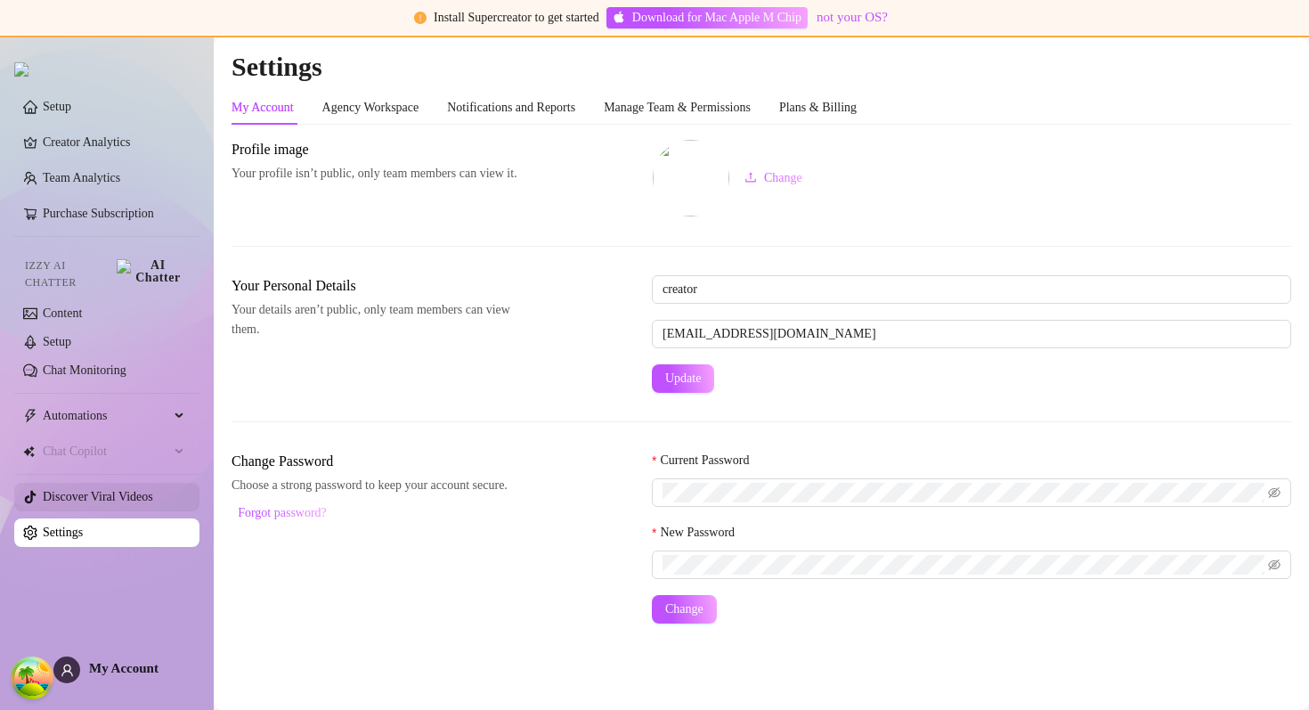
click at [73, 490] on link "Discover Viral Videos" at bounding box center [98, 496] width 110 height 13
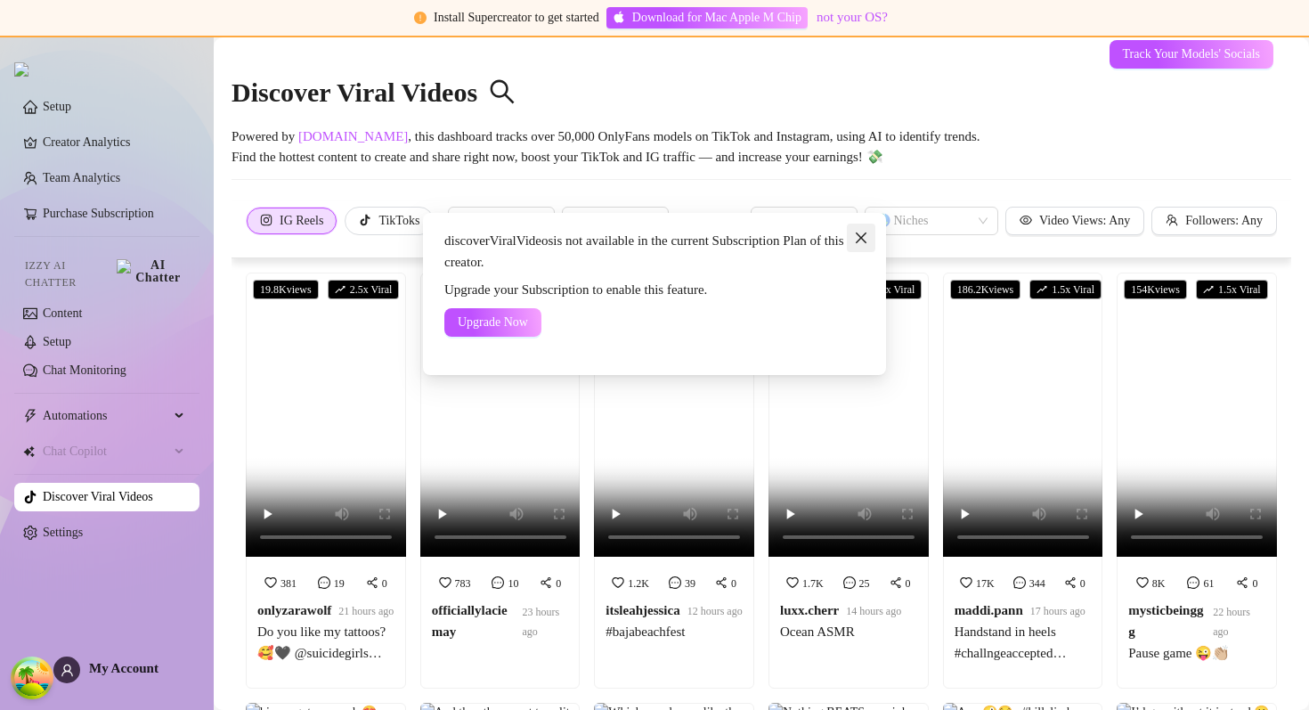
click at [791, 237] on icon "close" at bounding box center [861, 237] width 11 height 11
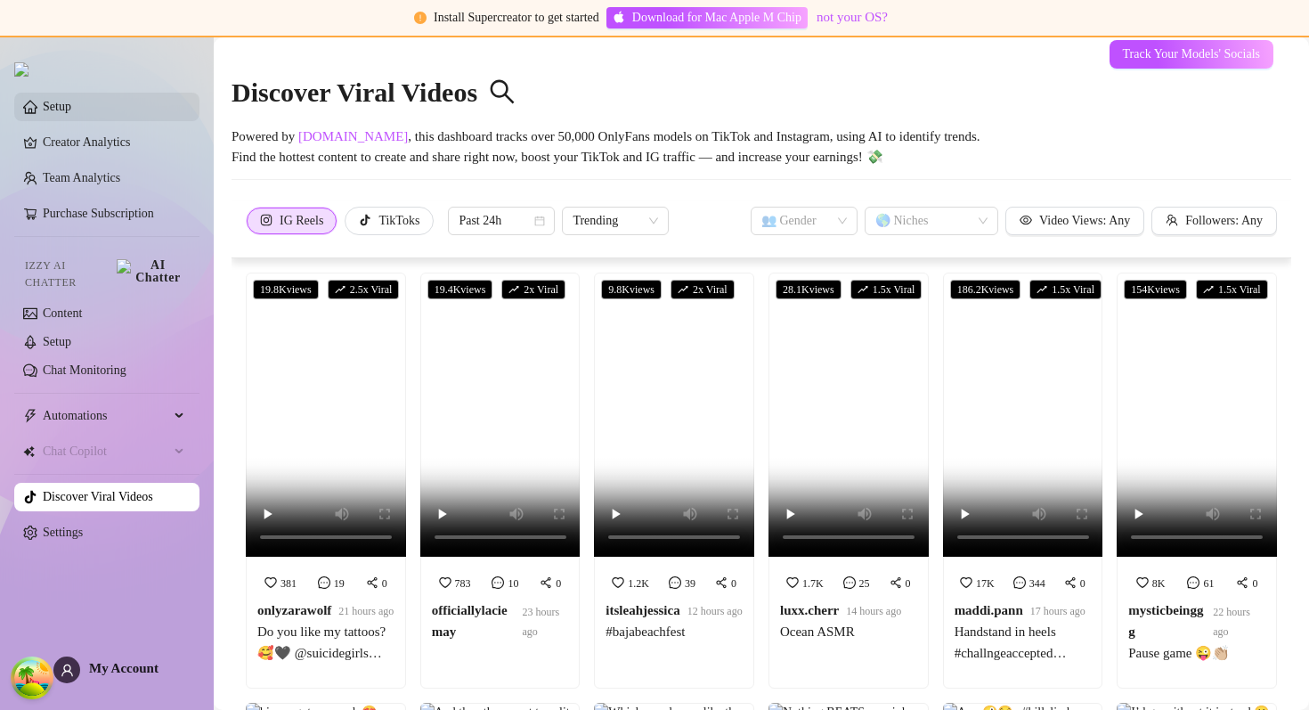
click at [71, 111] on link "Setup" at bounding box center [57, 106] width 28 height 13
